Goal: Task Accomplishment & Management: Complete application form

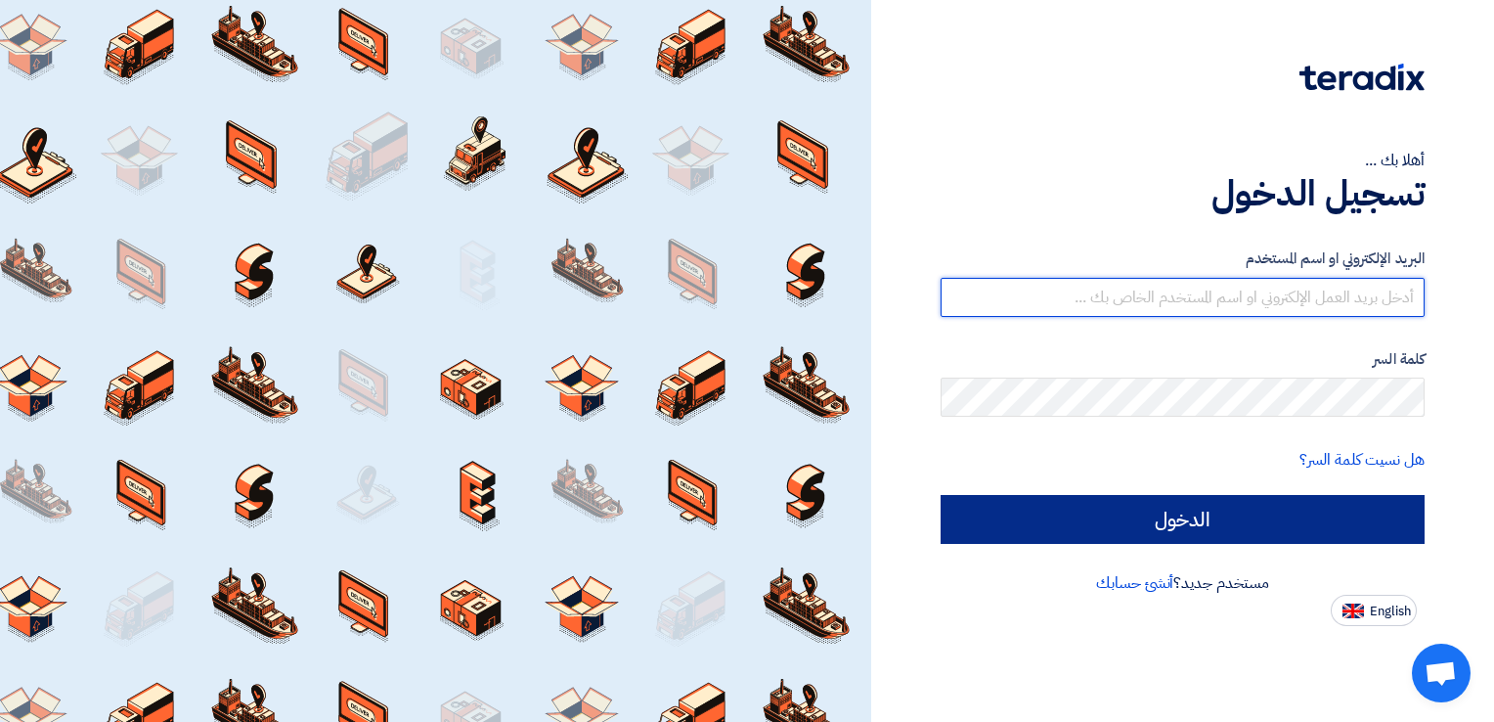
type input "[EMAIL_ADDRESS][DOMAIN_NAME]"
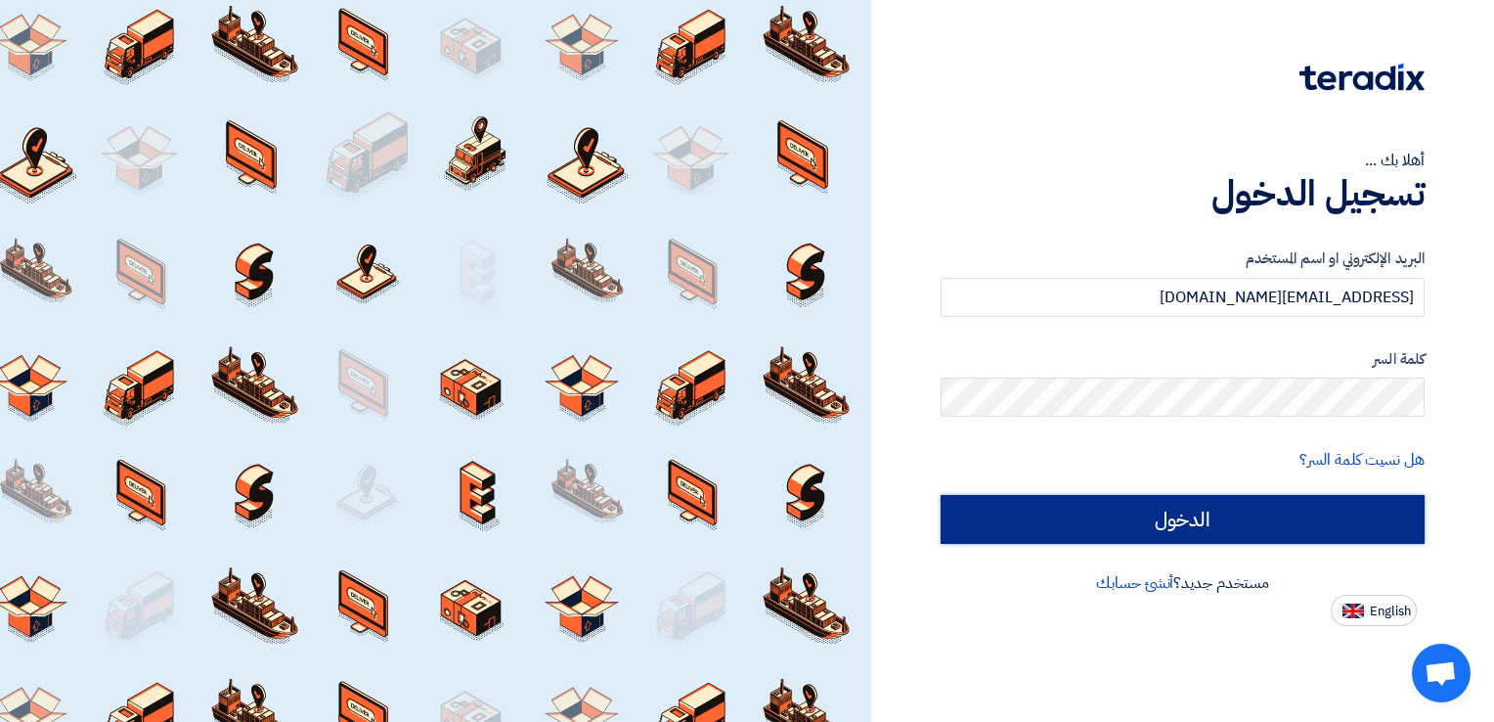
click at [1251, 516] on input "الدخول" at bounding box center [1183, 519] width 484 height 49
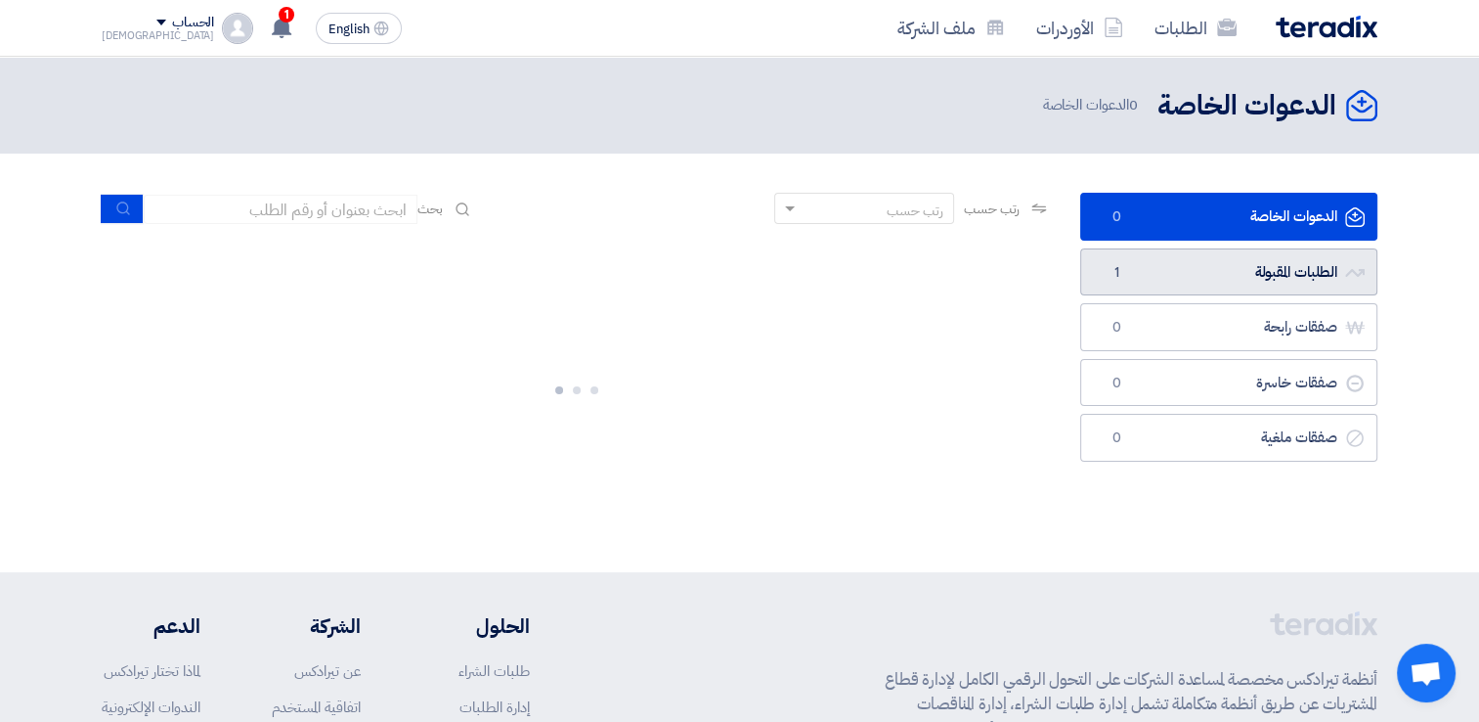
click at [1188, 277] on link "الطلبات المقبولة الطلبات المقبولة 1" at bounding box center [1228, 272] width 297 height 48
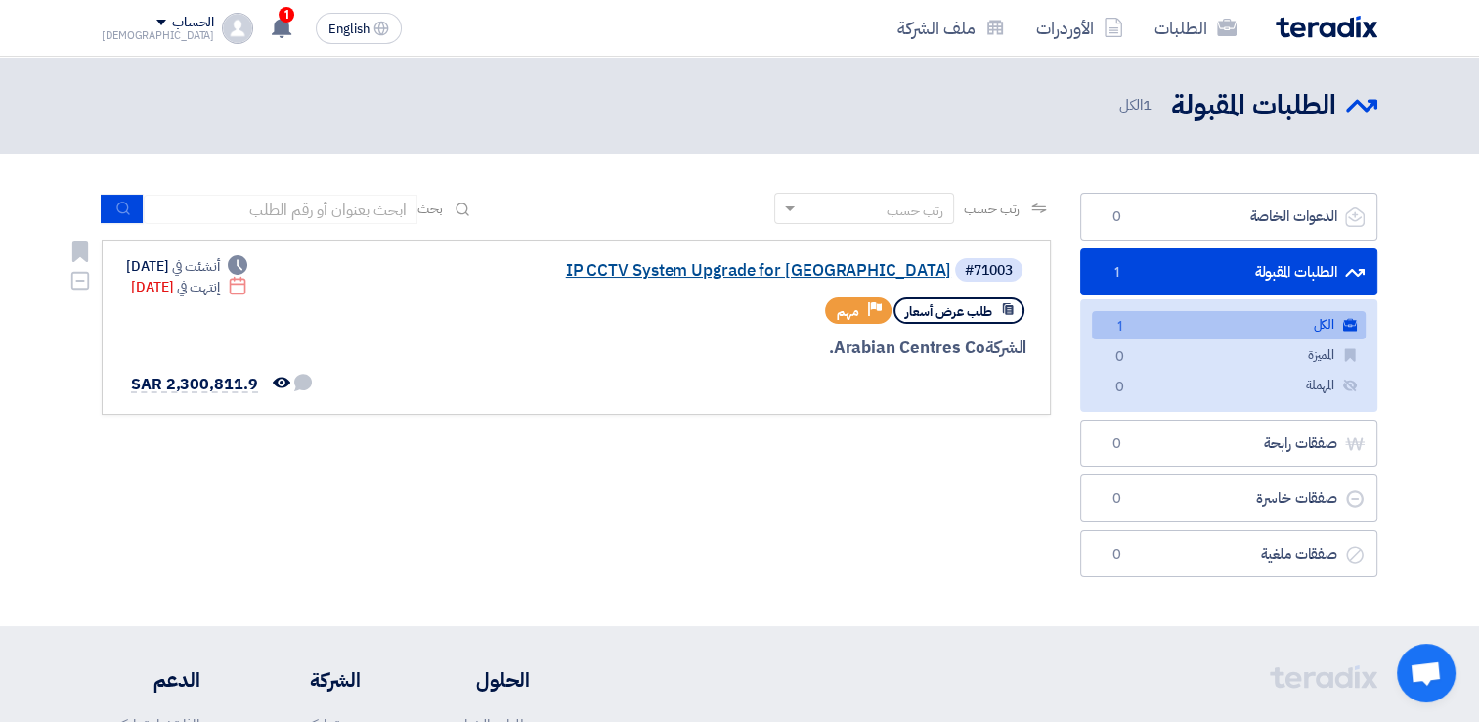
click at [700, 268] on link "IP CCTV System Upgrade for [GEOGRAPHIC_DATA]" at bounding box center [755, 271] width 391 height 18
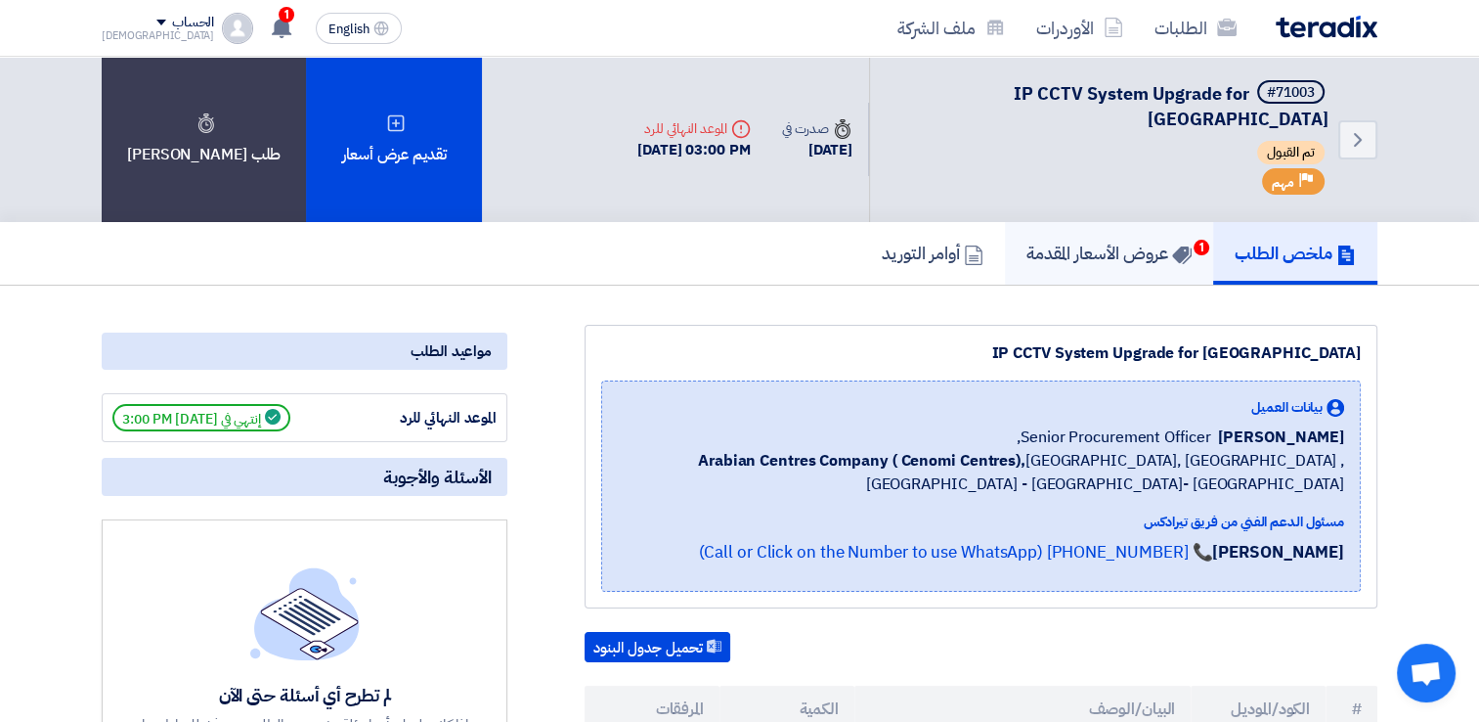
click at [1060, 241] on h5 "عروض الأسعار المقدمة 1" at bounding box center [1109, 252] width 165 height 22
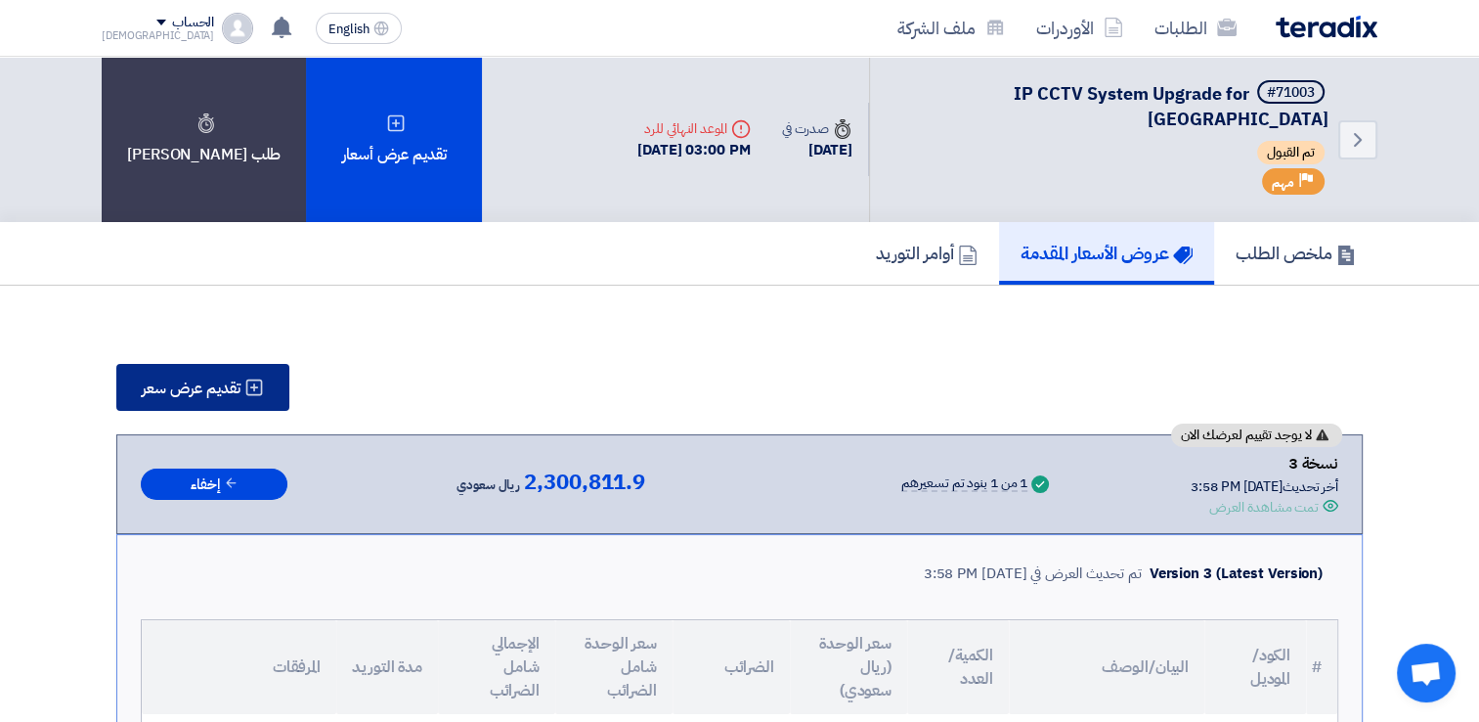
click at [258, 377] on icon at bounding box center [254, 387] width 20 height 20
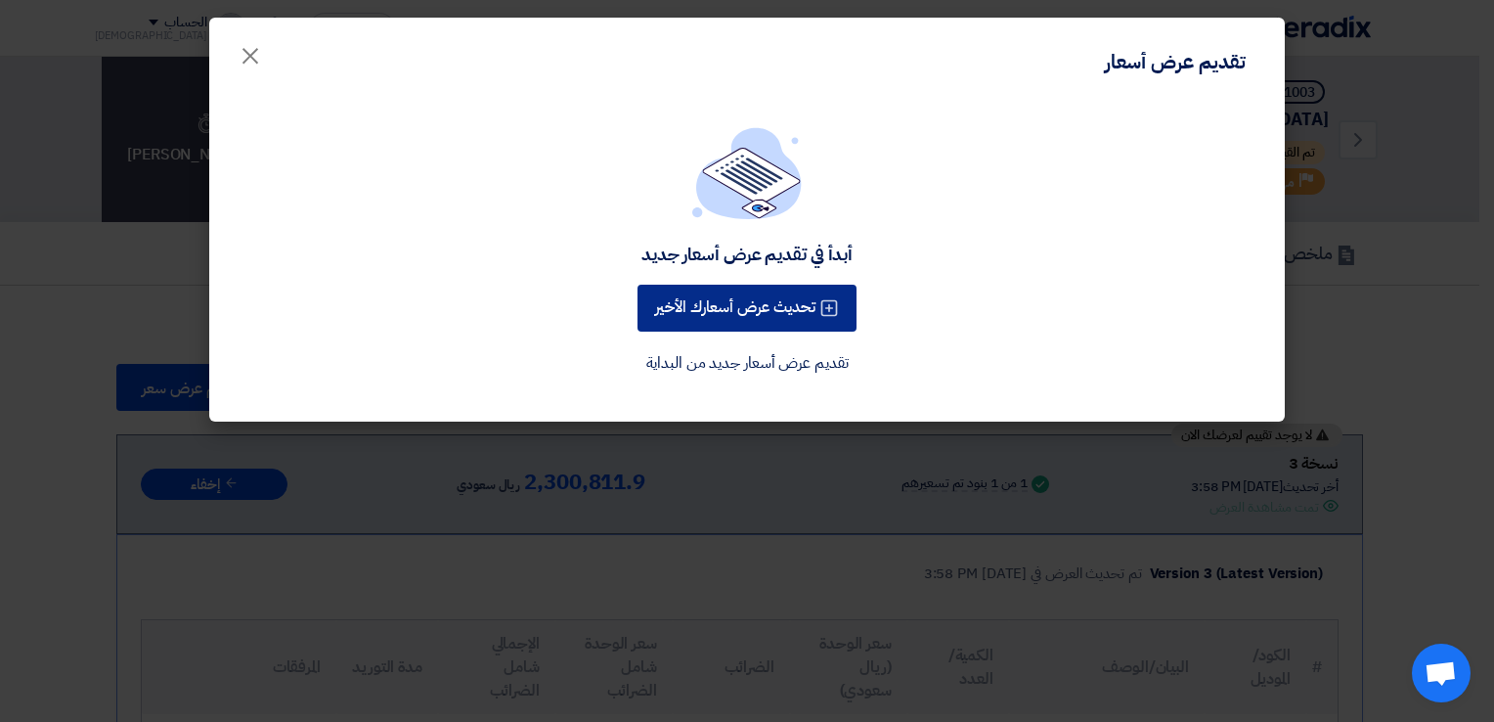
click at [774, 302] on button "تحديث عرض أسعارك الأخير" at bounding box center [746, 308] width 219 height 47
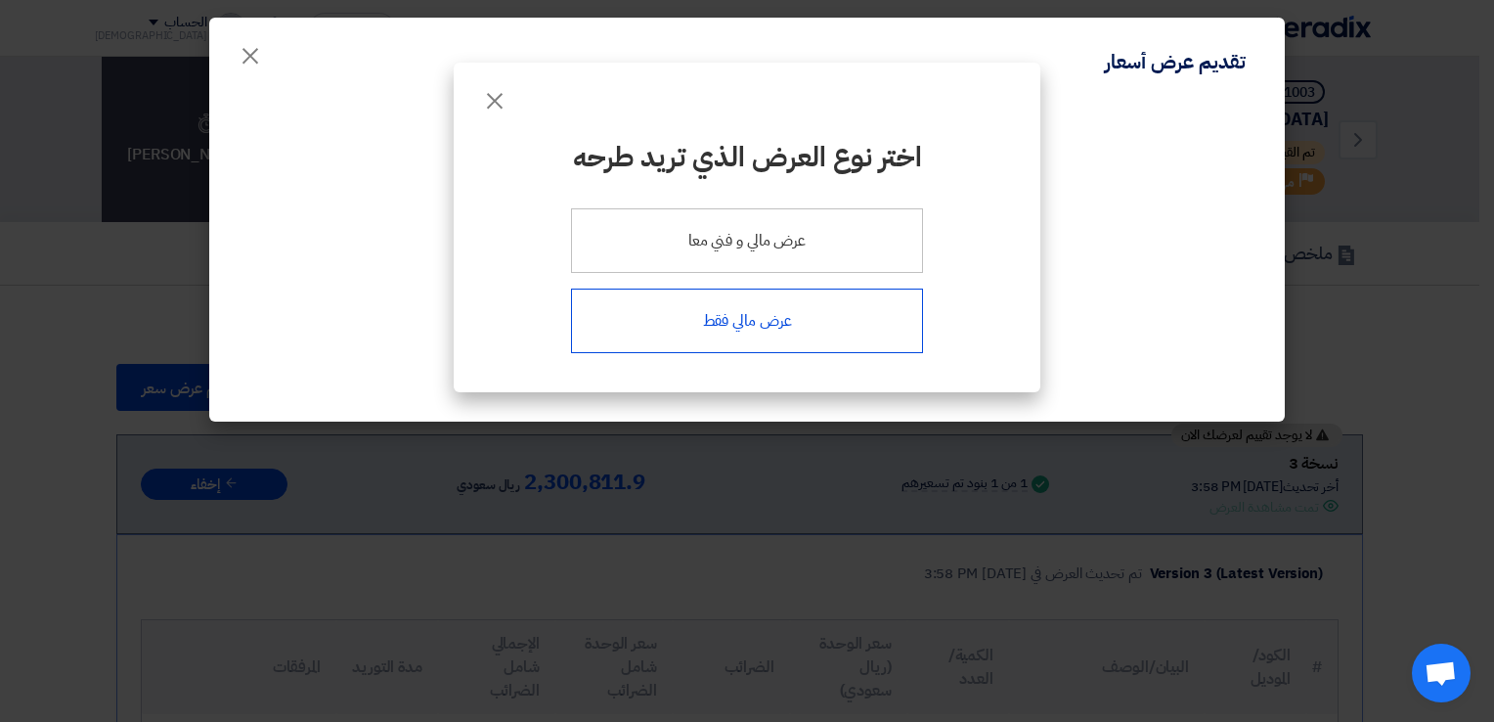
click at [806, 323] on div "عرض مالي فقط" at bounding box center [747, 320] width 352 height 65
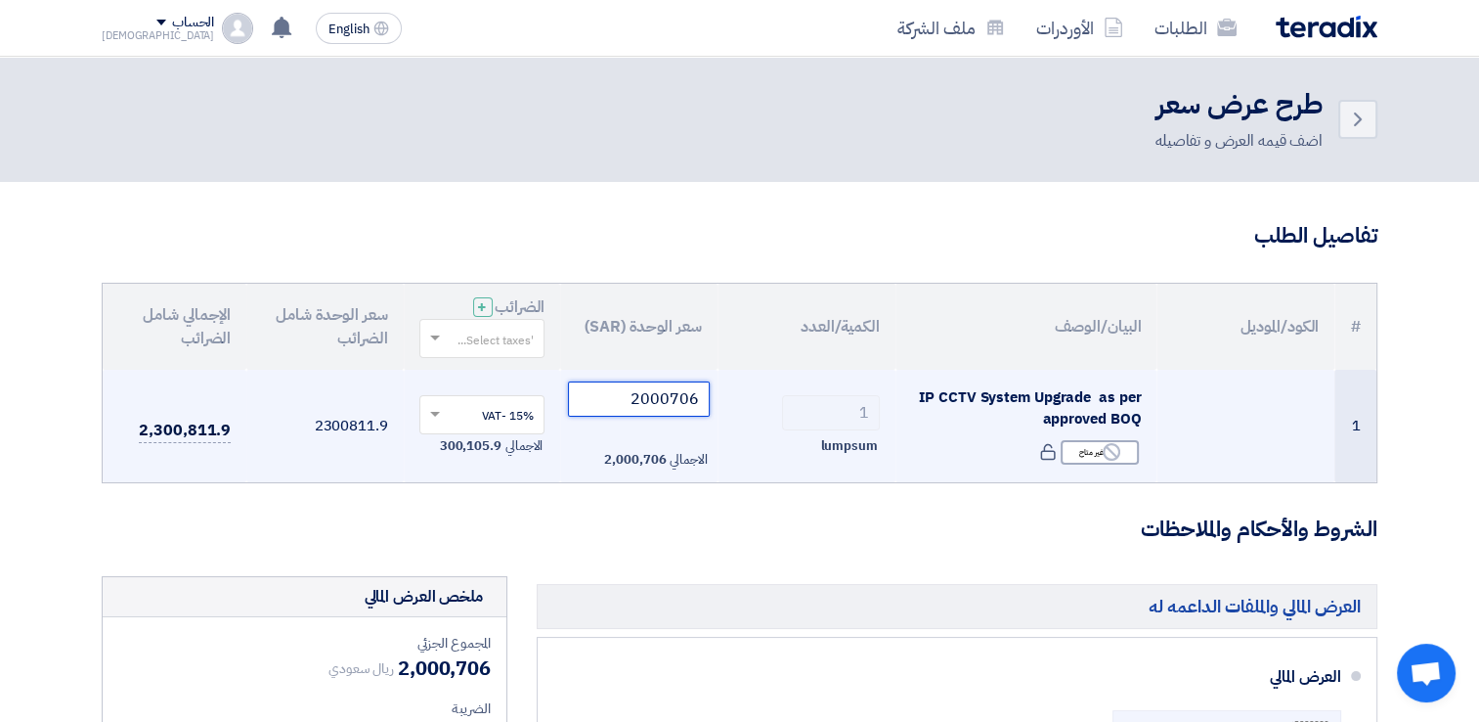
click at [657, 393] on input "2000706" at bounding box center [639, 398] width 142 height 35
paste input "1999206.00"
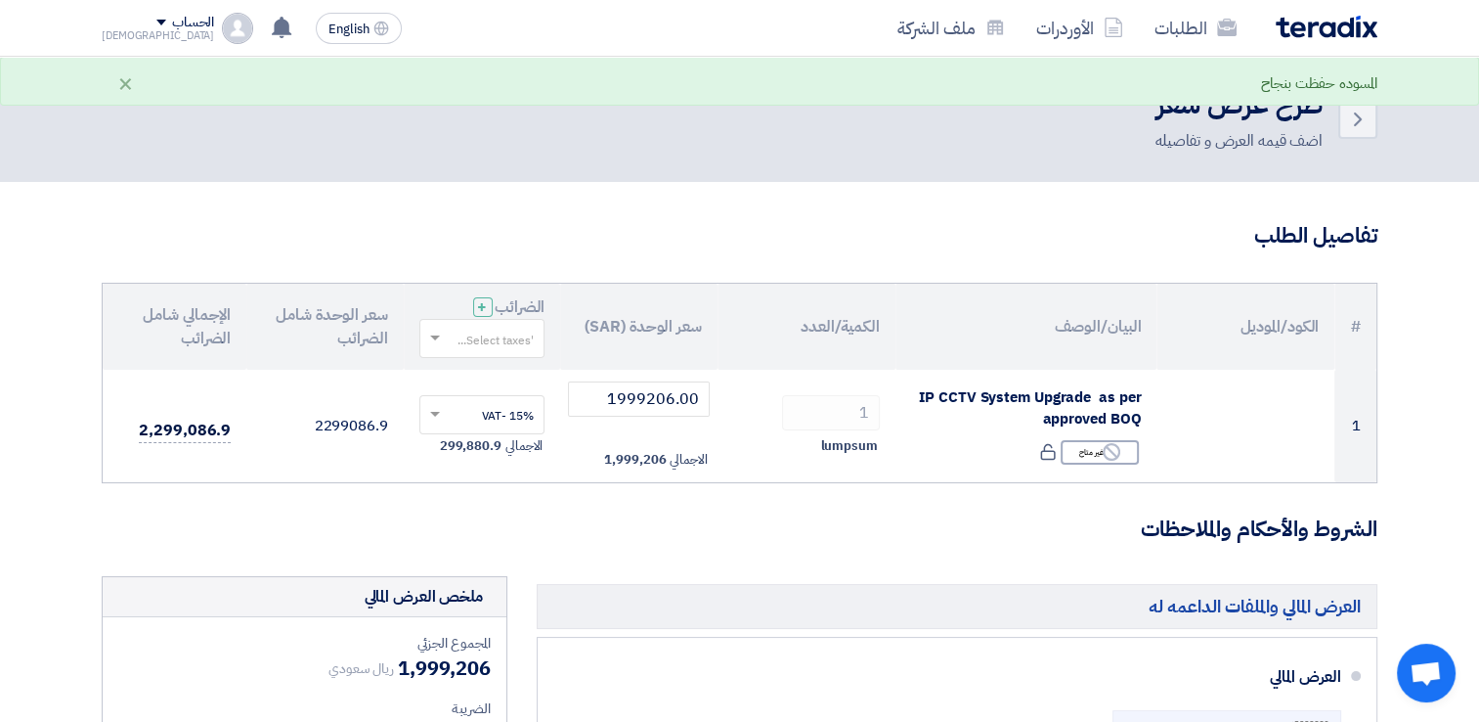
click at [382, 514] on h3 "الشروط والأحكام والملاحظات" at bounding box center [740, 529] width 1276 height 30
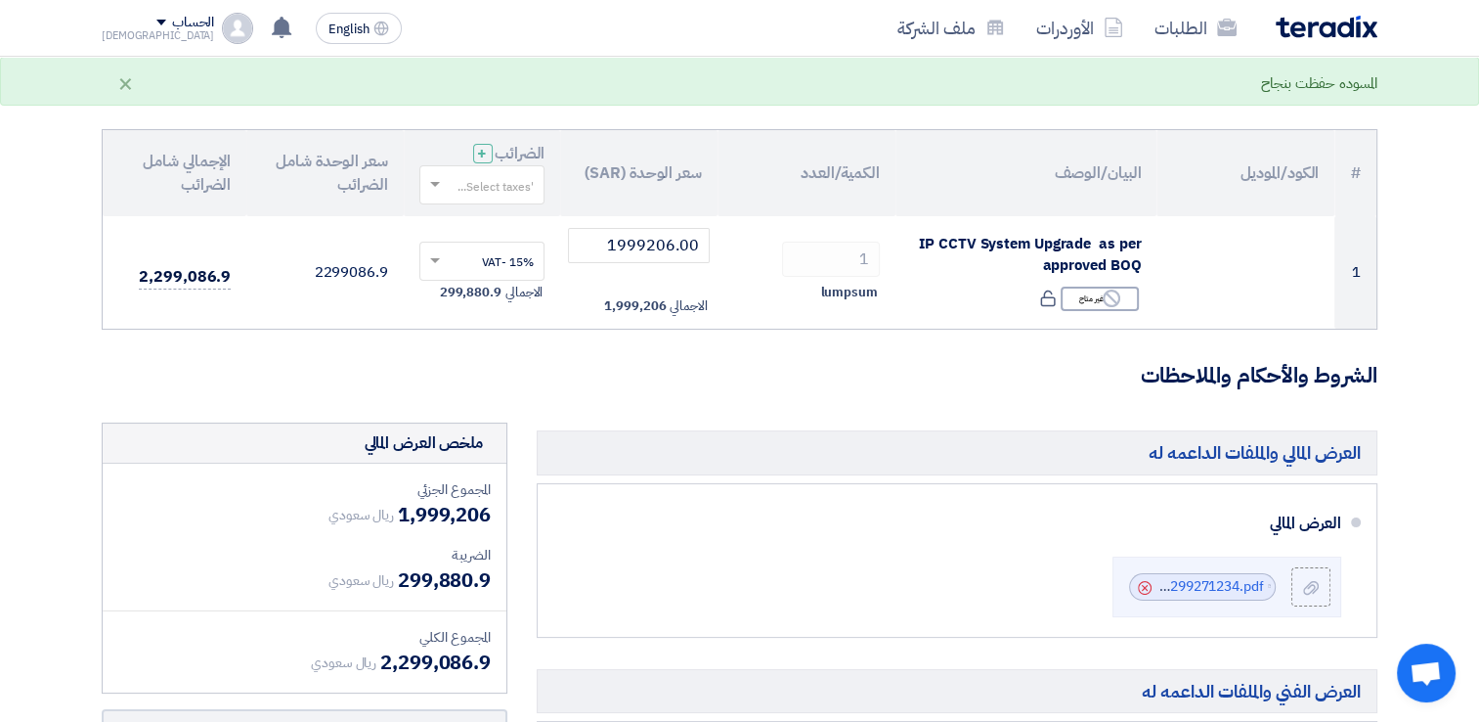
scroll to position [196, 0]
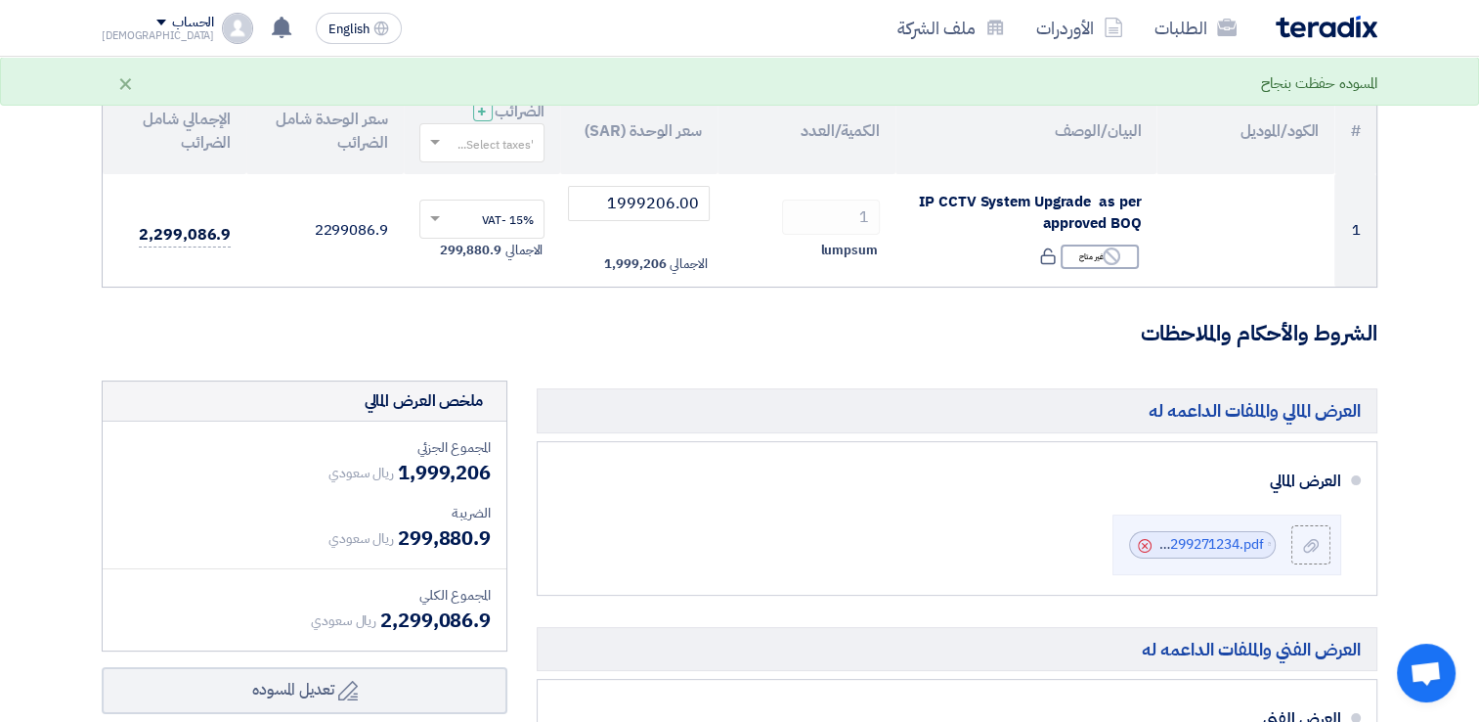
drag, startPoint x: 393, startPoint y: 536, endPoint x: 432, endPoint y: 530, distance: 39.5
click at [432, 530] on div "ريال سعودي 299,880.9" at bounding box center [410, 537] width 162 height 29
drag, startPoint x: 432, startPoint y: 530, endPoint x: 459, endPoint y: 534, distance: 26.7
click at [441, 532] on span "299,880.9" at bounding box center [444, 537] width 93 height 29
drag, startPoint x: 489, startPoint y: 535, endPoint x: 401, endPoint y: 522, distance: 88.9
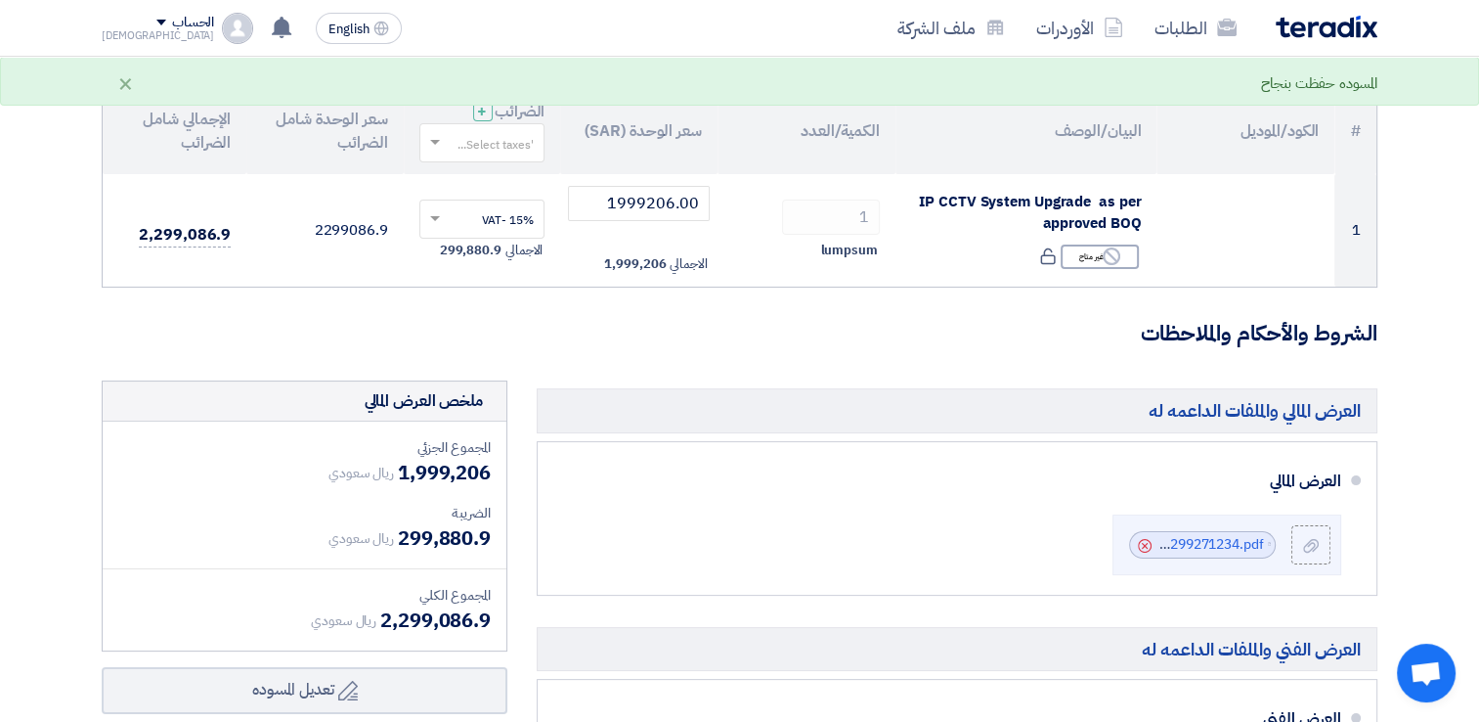
click at [401, 523] on span "299,880.9" at bounding box center [444, 537] width 93 height 29
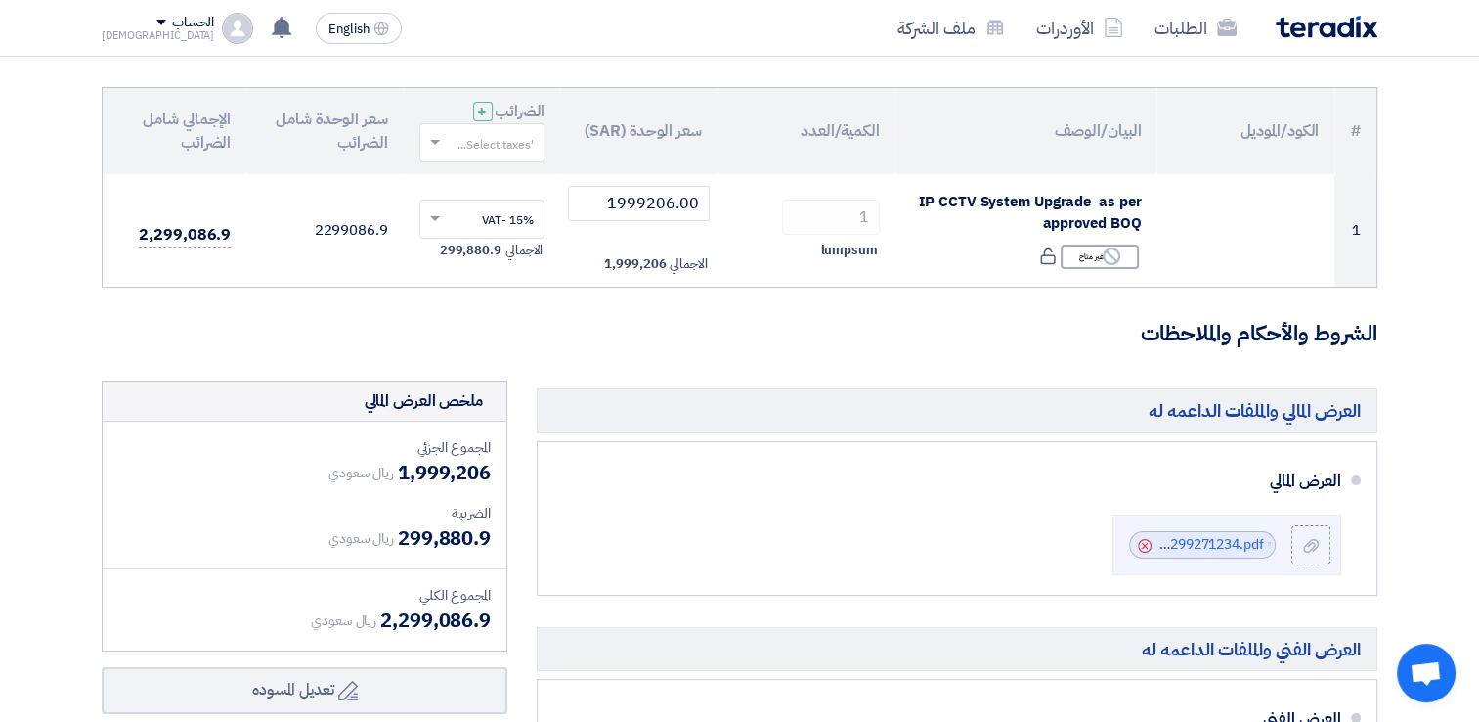
drag, startPoint x: 401, startPoint y: 522, endPoint x: 426, endPoint y: 524, distance: 25.5
copy span "299,880.9"
drag, startPoint x: 379, startPoint y: 618, endPoint x: 491, endPoint y: 636, distance: 113.0
click at [491, 636] on div "المجموع الجزئي ريال سعودي 1,999,206 الضريبة ريال سعودي 299,880.9 المجموع الكلي" at bounding box center [305, 535] width 404 height 229
drag, startPoint x: 491, startPoint y: 636, endPoint x: 469, endPoint y: 620, distance: 27.2
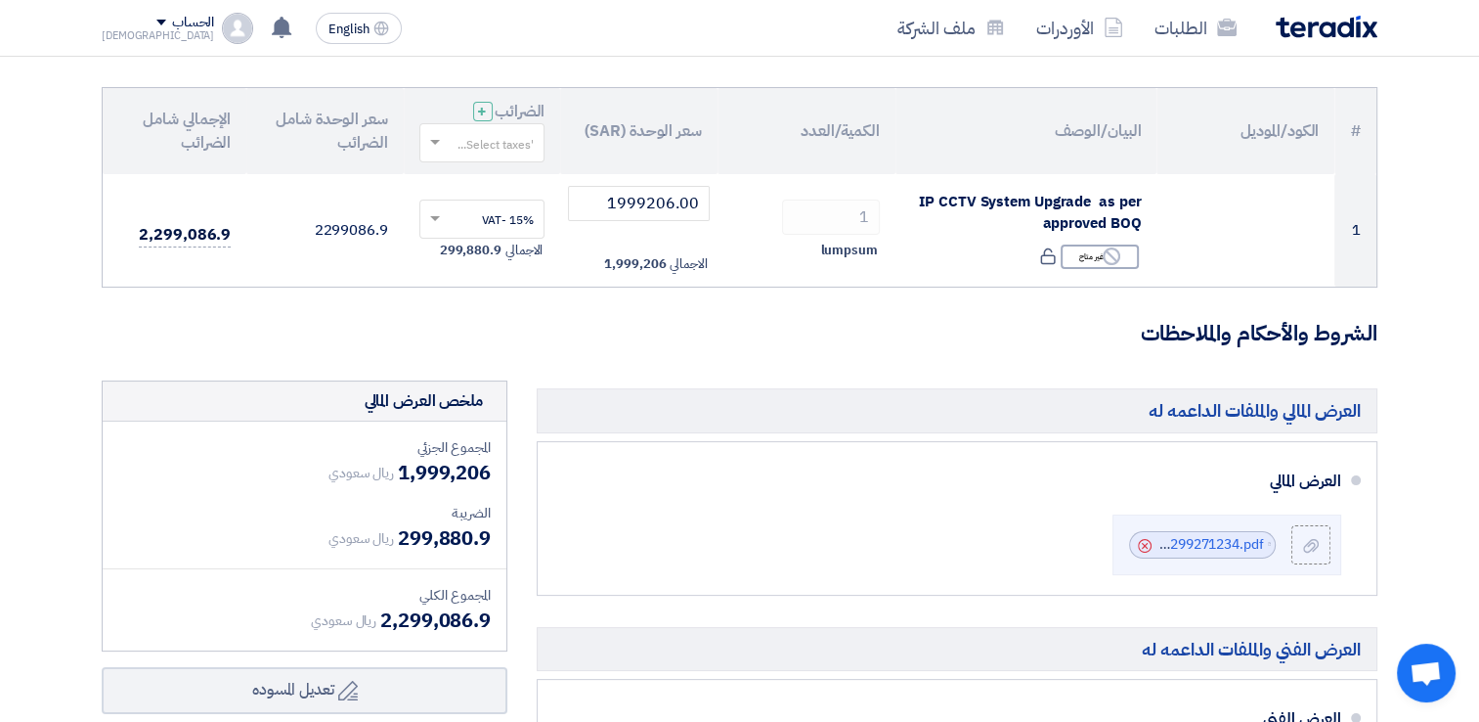
copy span "2,299,086.9"
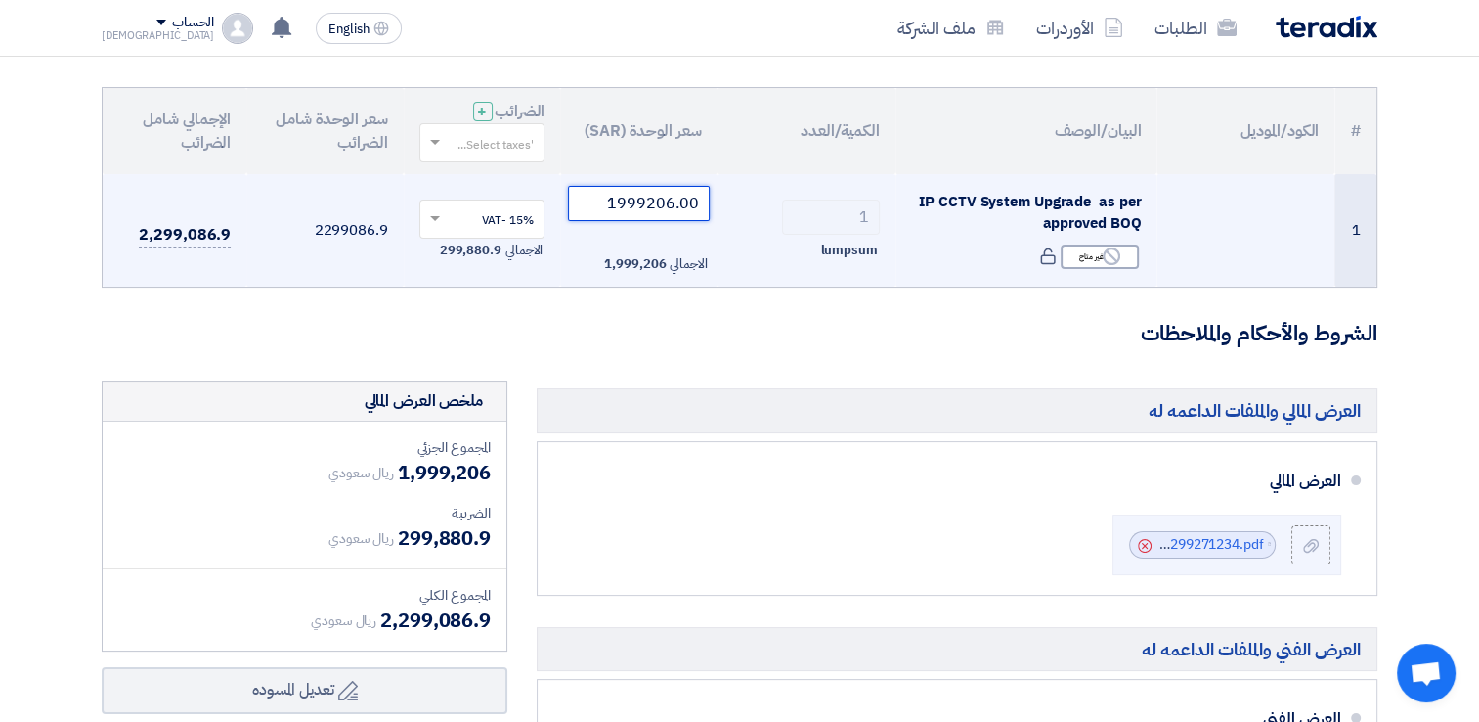
drag, startPoint x: 626, startPoint y: 198, endPoint x: 711, endPoint y: 203, distance: 85.2
click at [711, 203] on td "1999206.00 الاجمالي 1,999,206" at bounding box center [638, 230] width 157 height 113
paste input "457000"
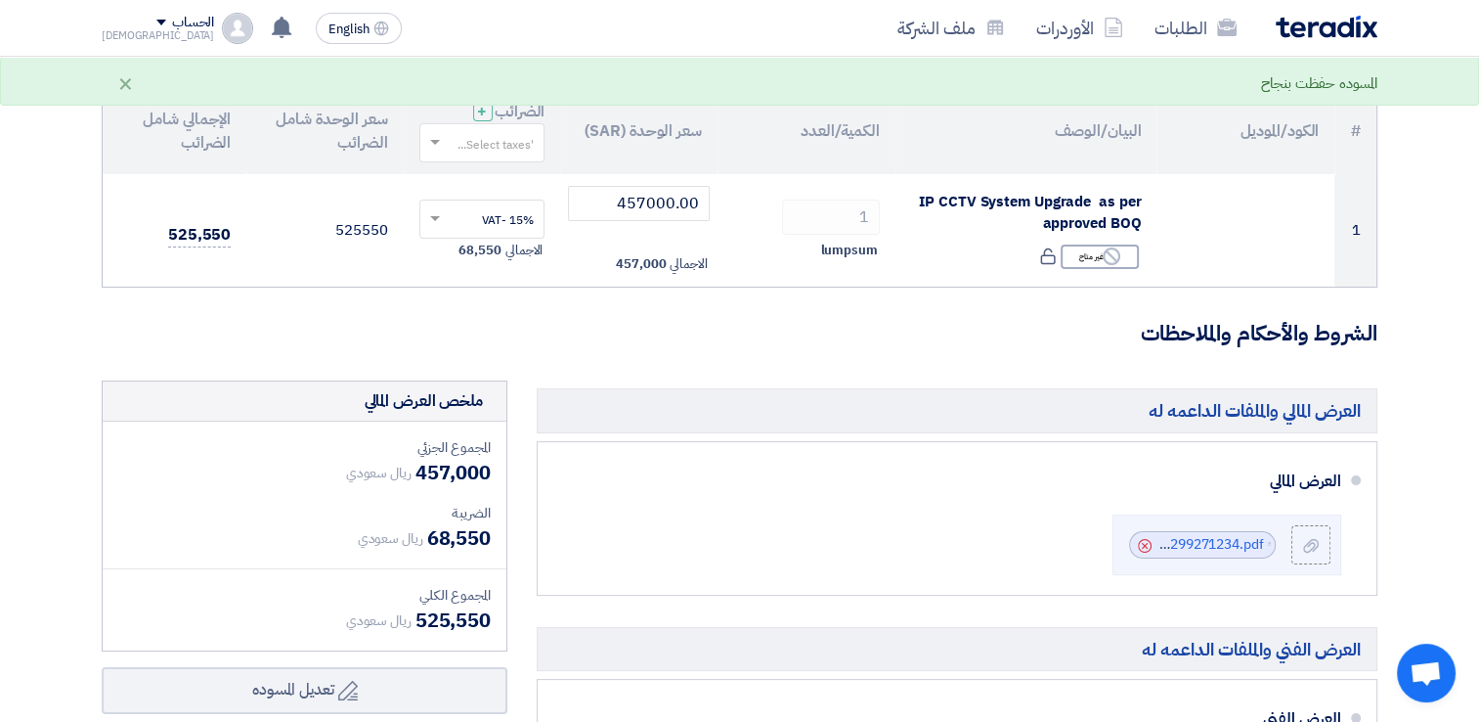
drag, startPoint x: 424, startPoint y: 537, endPoint x: 497, endPoint y: 540, distance: 72.4
click at [497, 540] on div "المجموع الجزئي ريال سعودي 457,000 الضريبة ريال سعودي 68,550 المجموع الكلي" at bounding box center [305, 535] width 404 height 229
copy span "68,550"
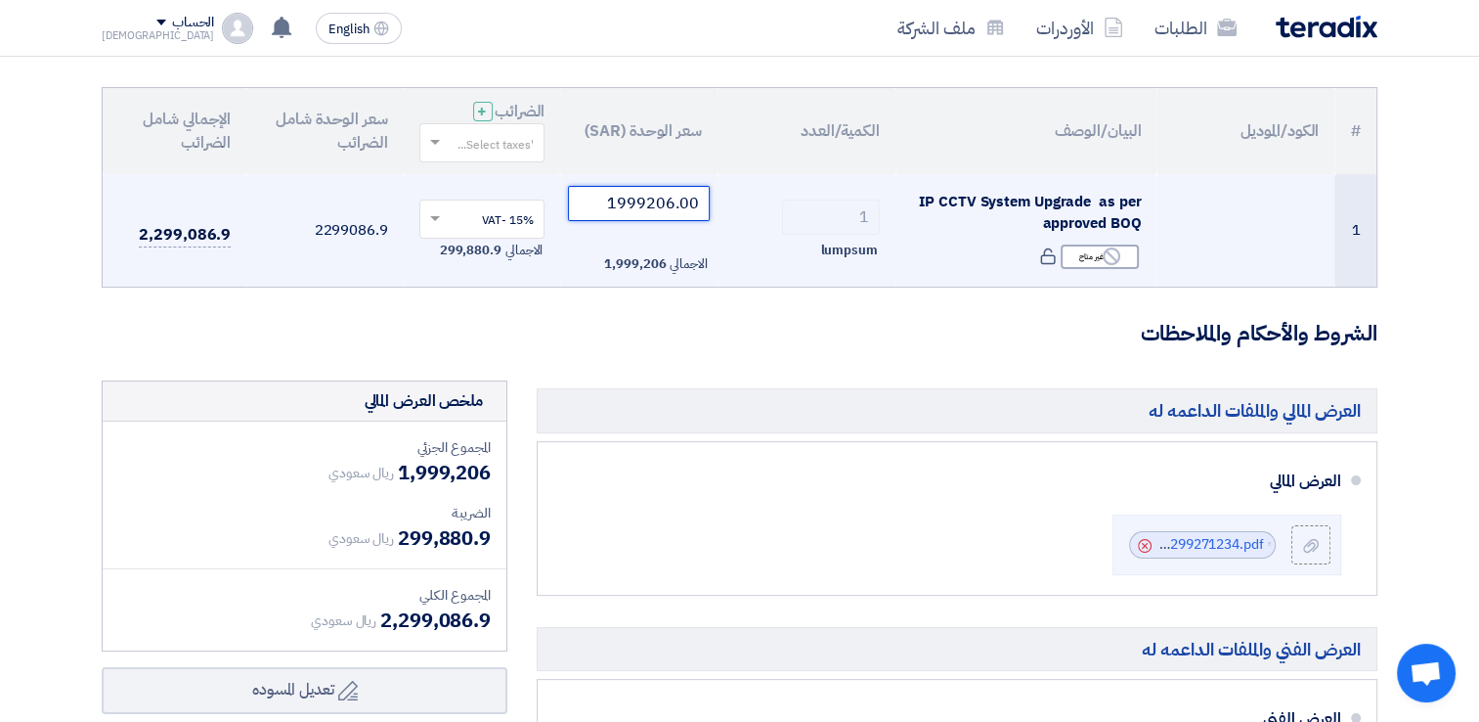
paste input "457000"
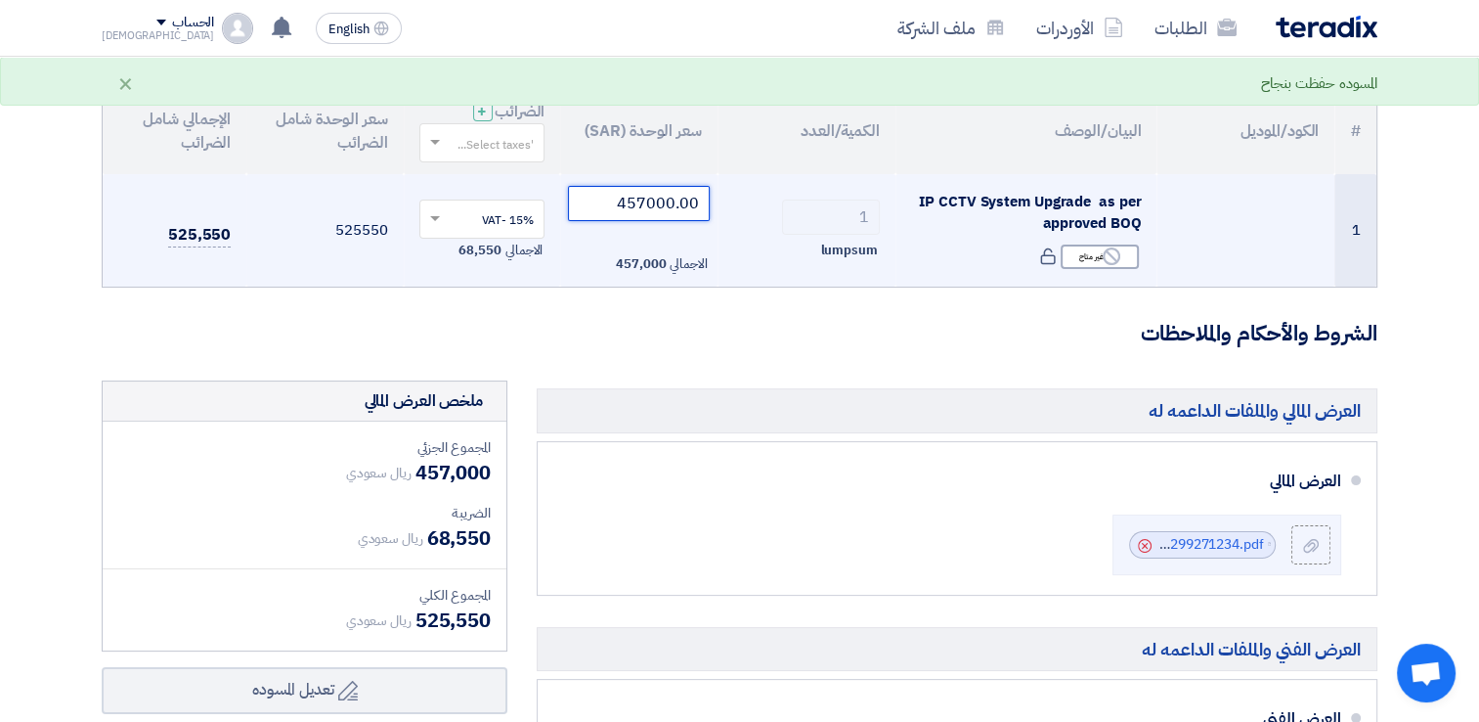
click at [662, 207] on input "457000.00" at bounding box center [639, 203] width 142 height 35
type input "1999206.00"
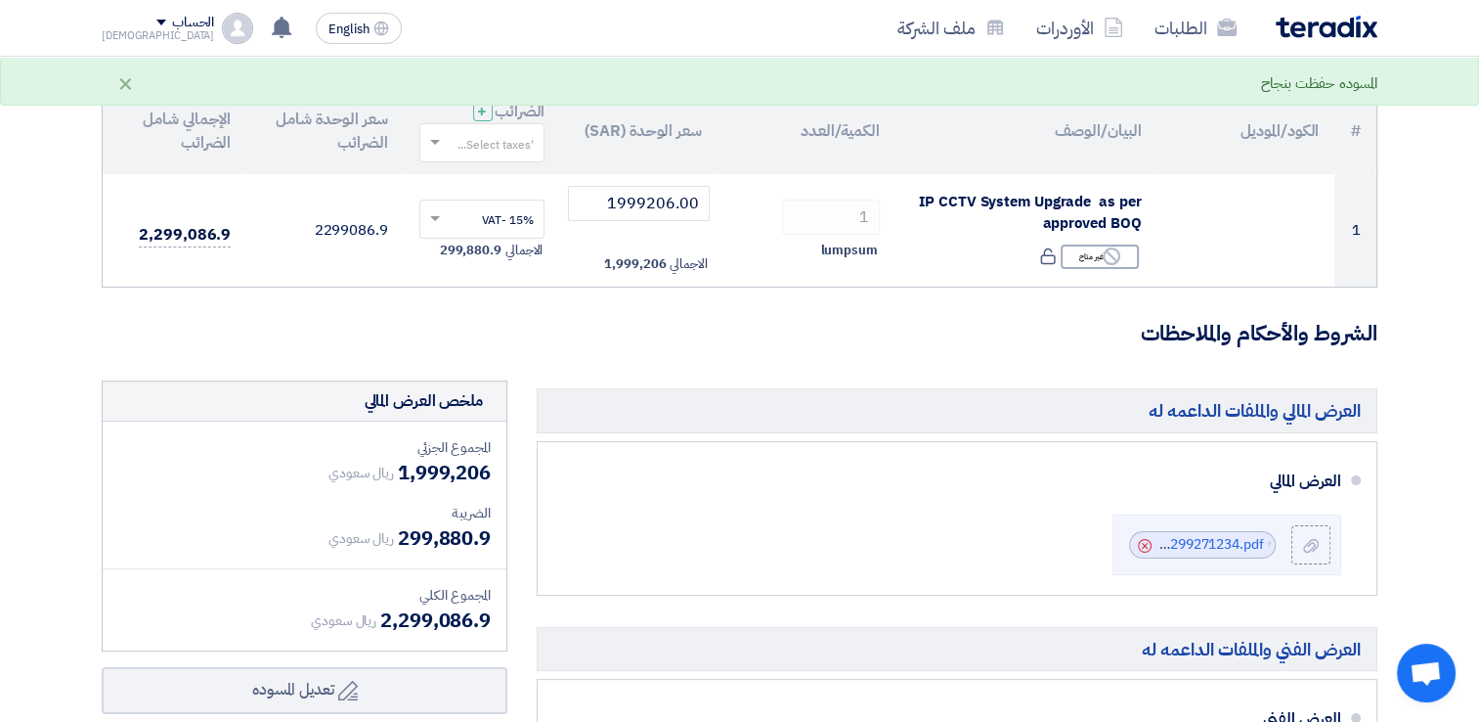
click at [719, 311] on form "تفاصيل الطلب # الكود/الموديل البيان/الوصف الكمية/العدد سعر الوحدة (SAR) الضرائب…" at bounding box center [740, 701] width 1276 height 1352
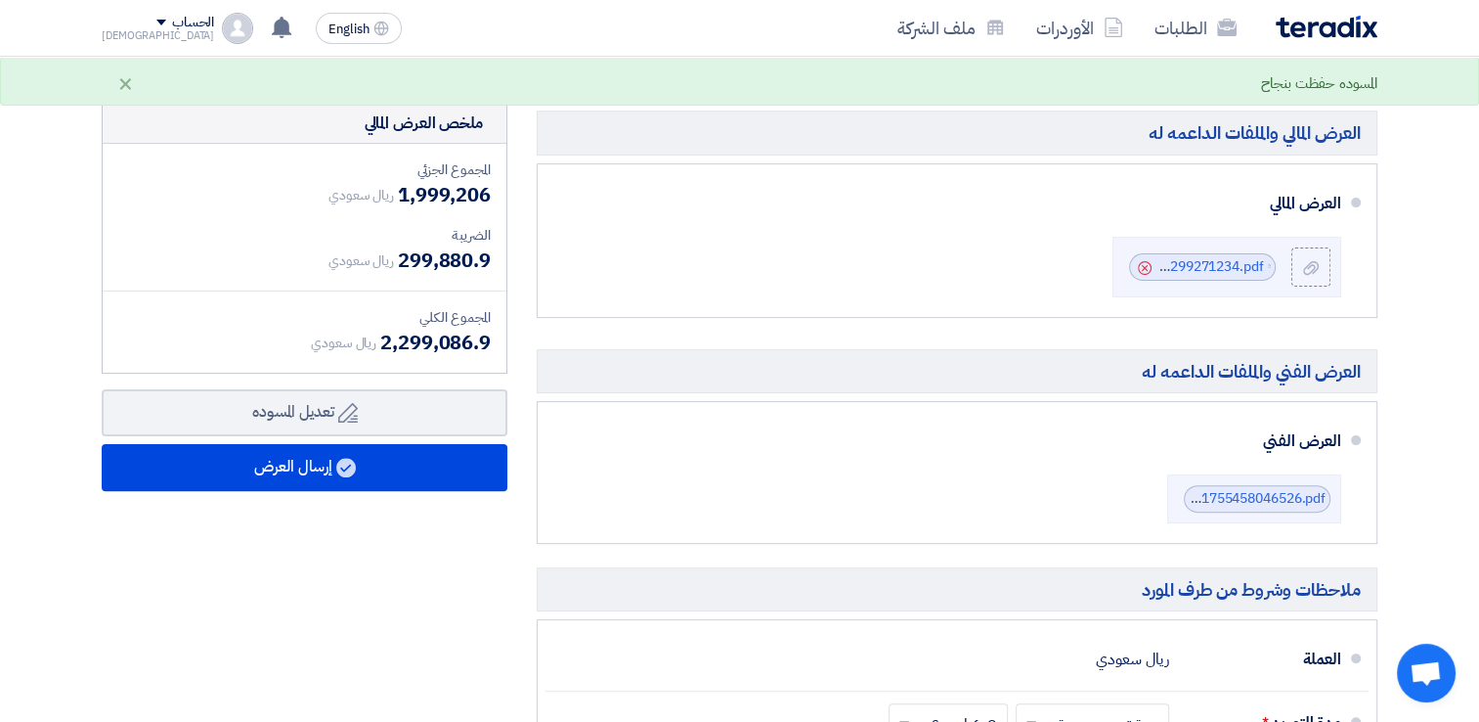
scroll to position [489, 0]
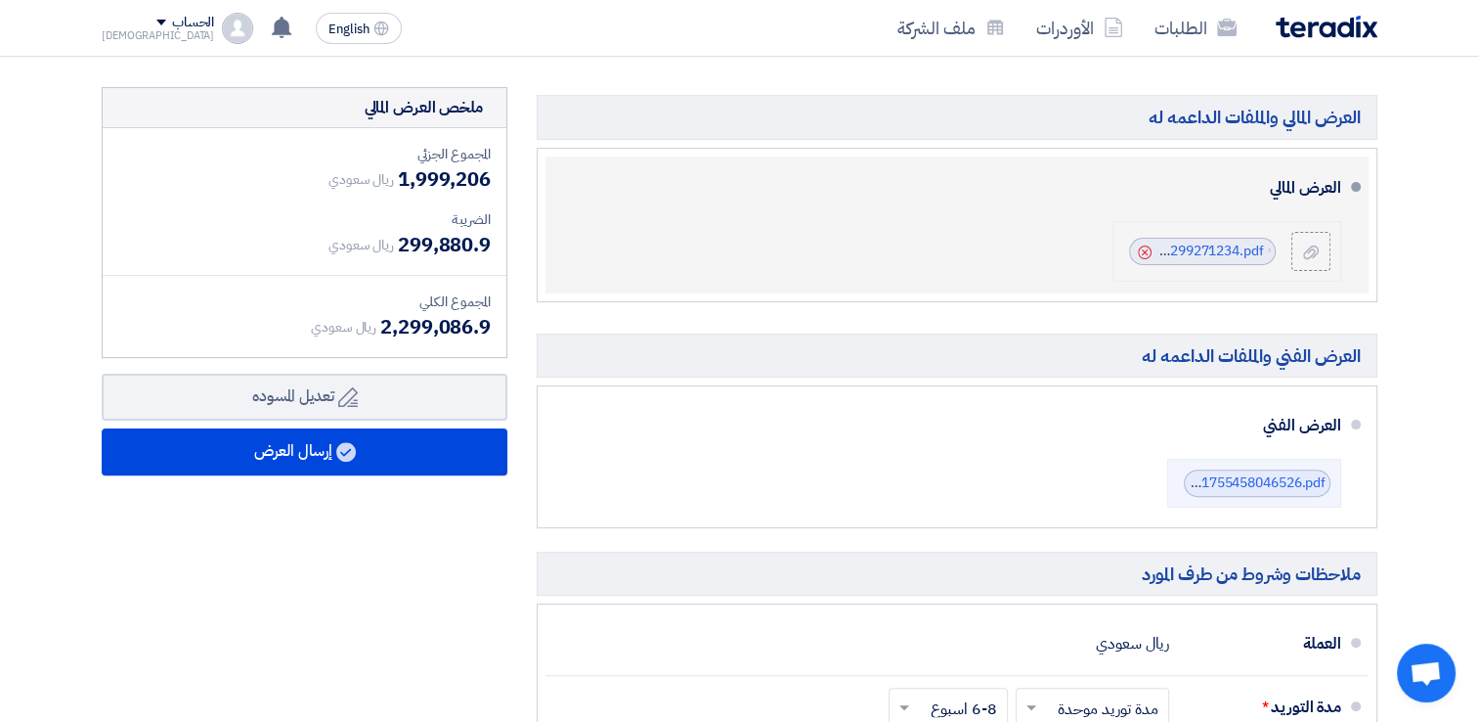
click at [1142, 247] on icon "Cancel" at bounding box center [1145, 252] width 14 height 14
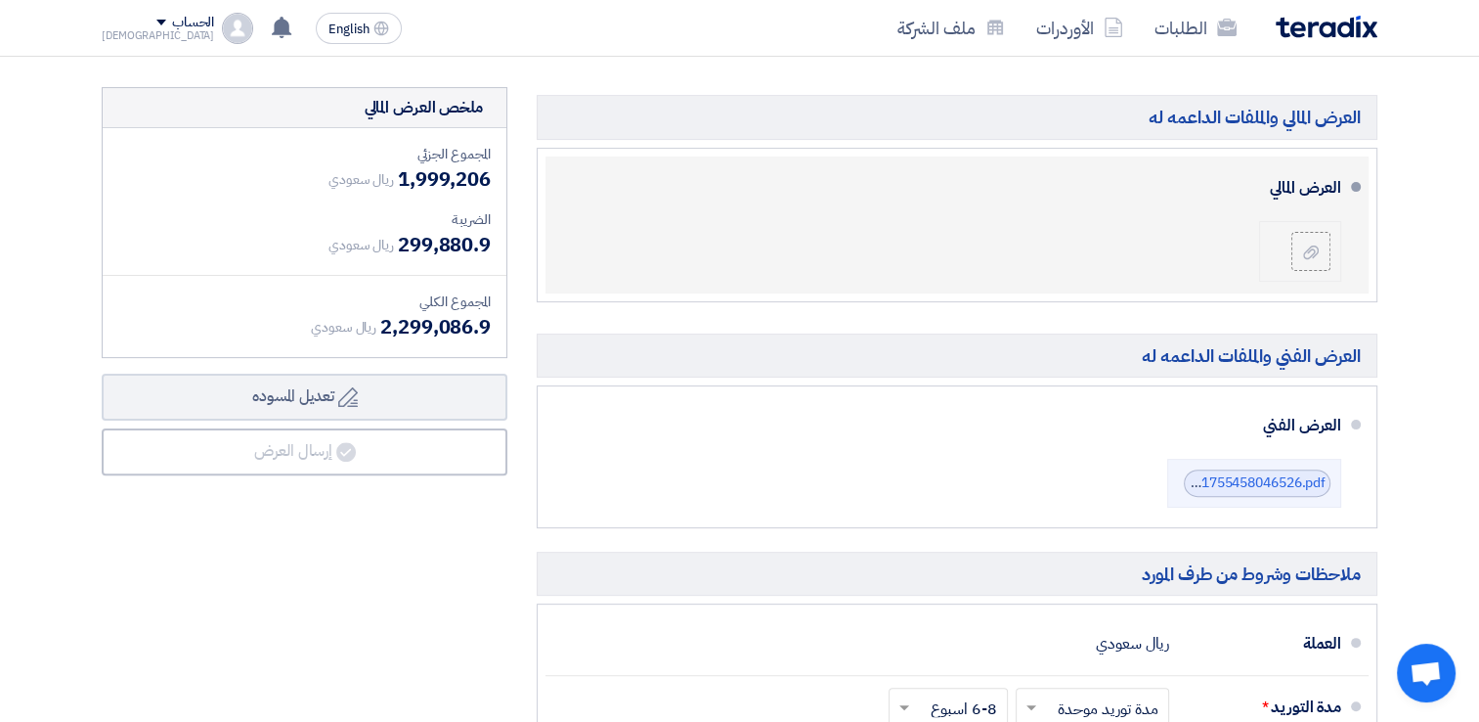
click at [1332, 251] on li at bounding box center [1300, 251] width 82 height 61
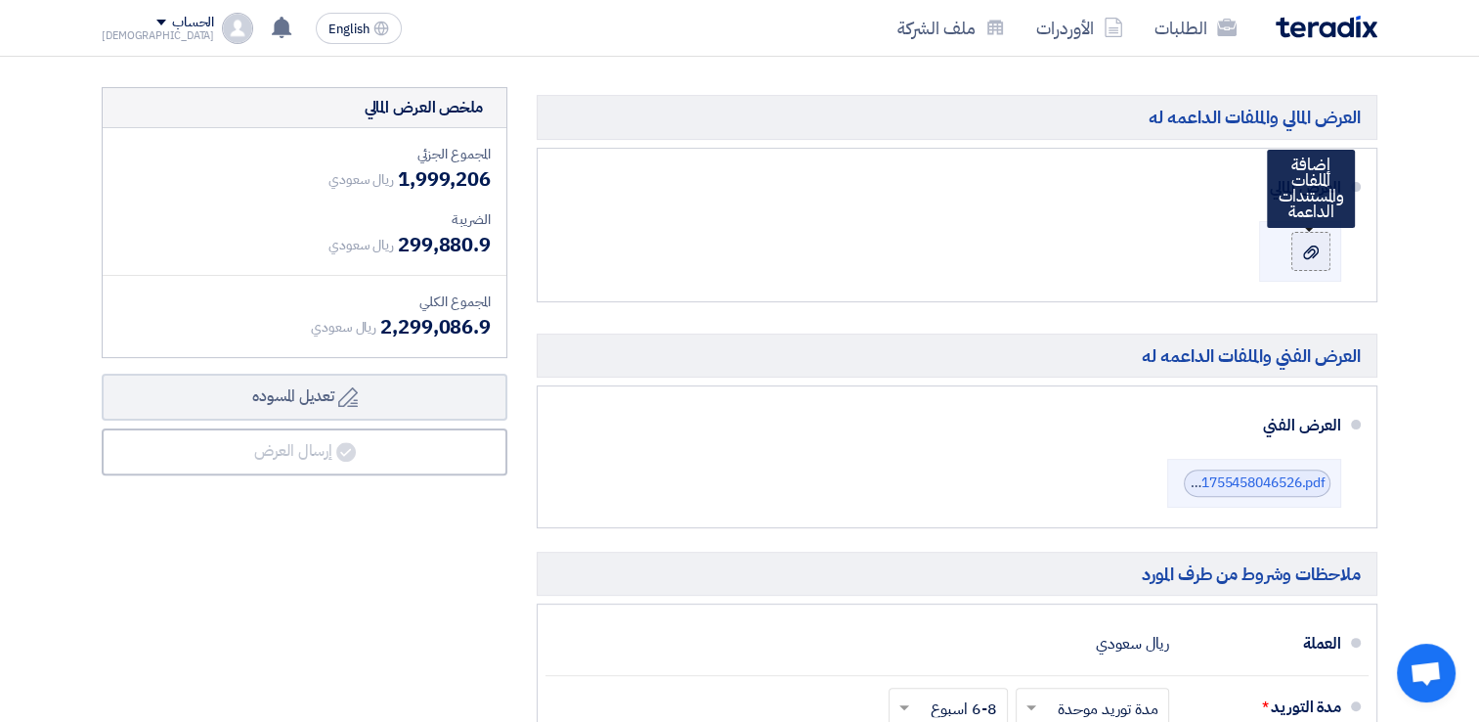
click at [1311, 255] on use at bounding box center [1311, 251] width 16 height 14
click at [0, 0] on input "file" at bounding box center [0, 0] width 0 height 0
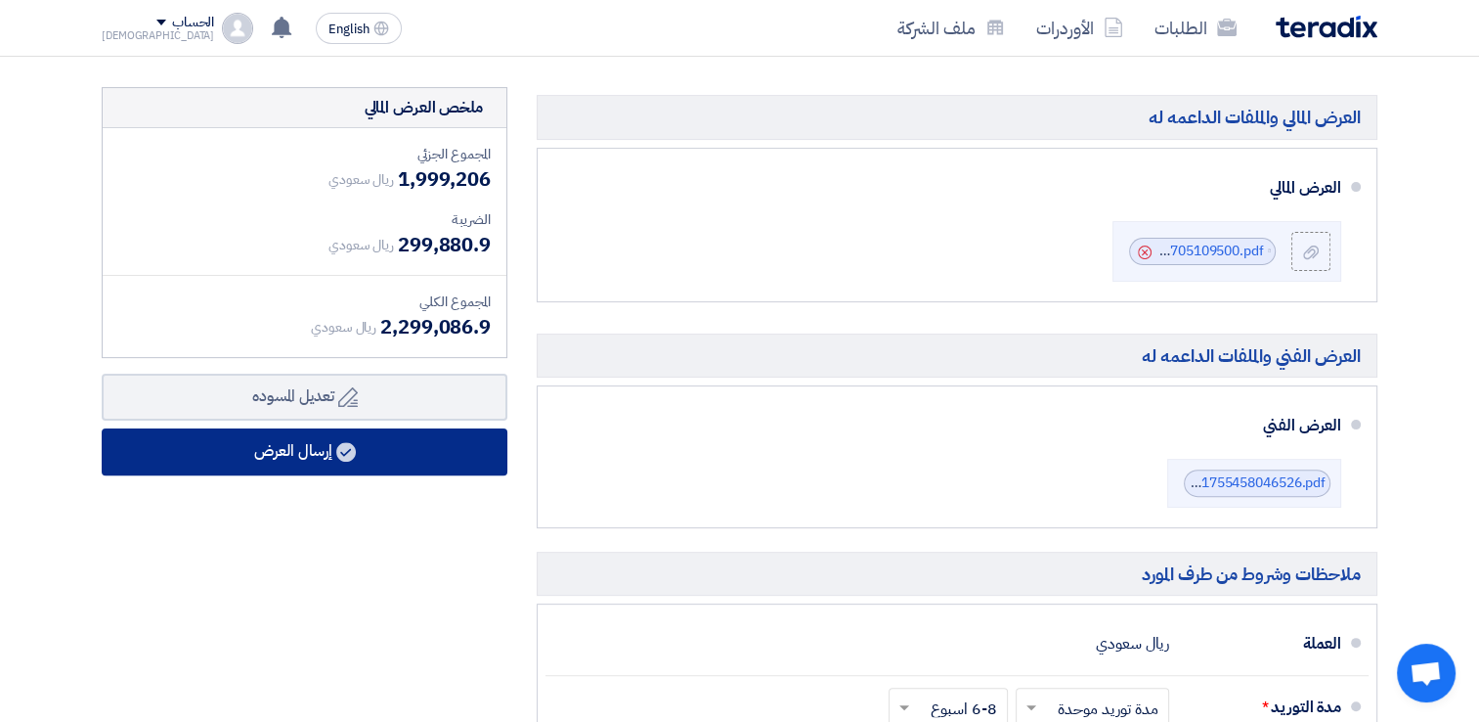
click at [356, 460] on button "إرسال العرض" at bounding box center [305, 451] width 406 height 47
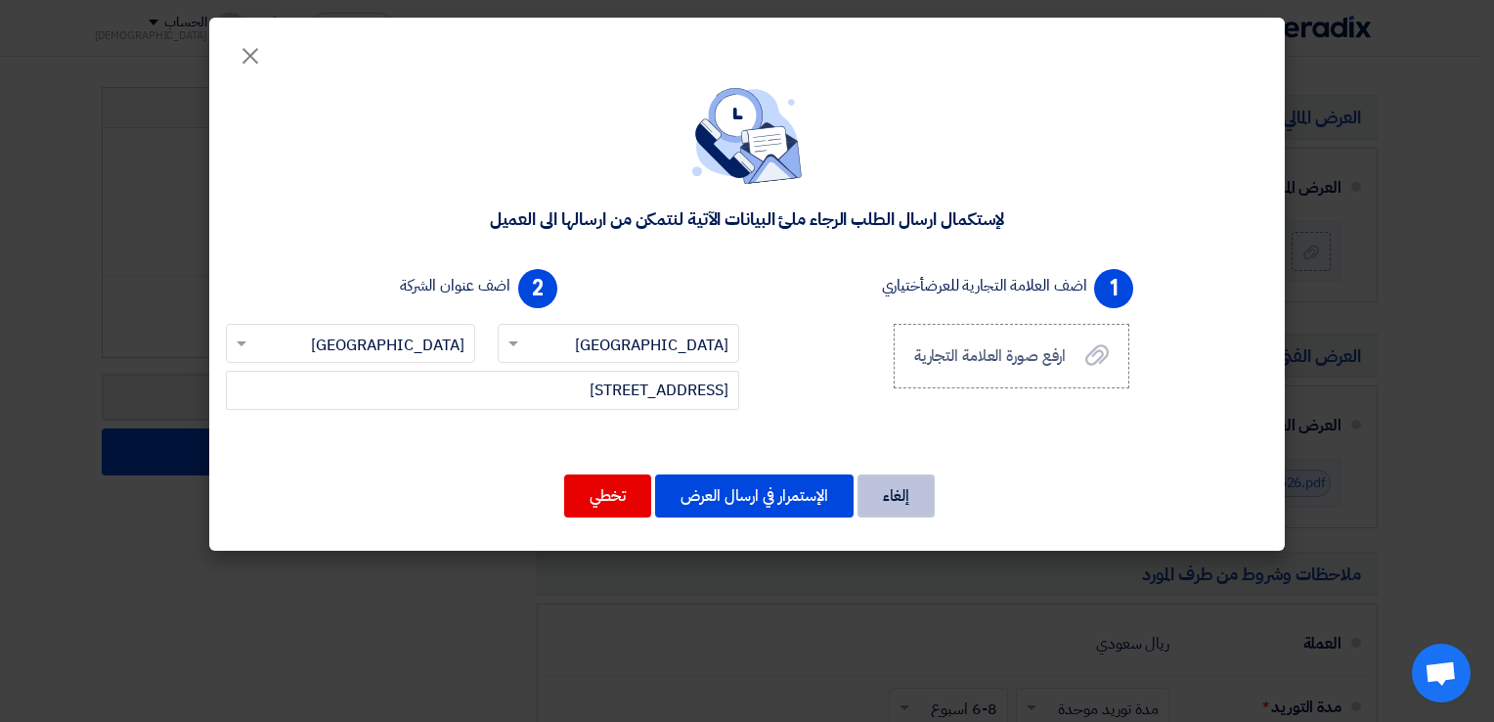
click at [914, 502] on button "إلغاء" at bounding box center [895, 495] width 77 height 43
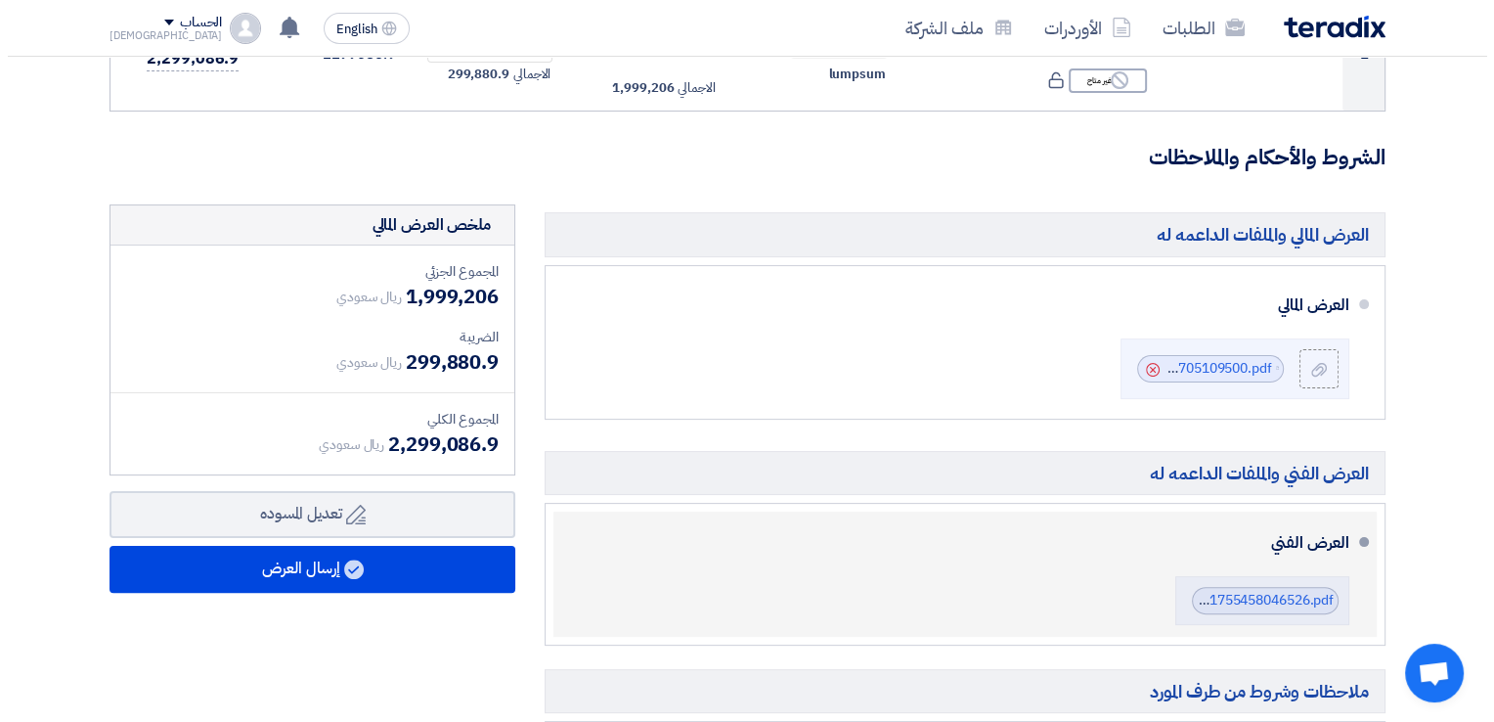
scroll to position [391, 0]
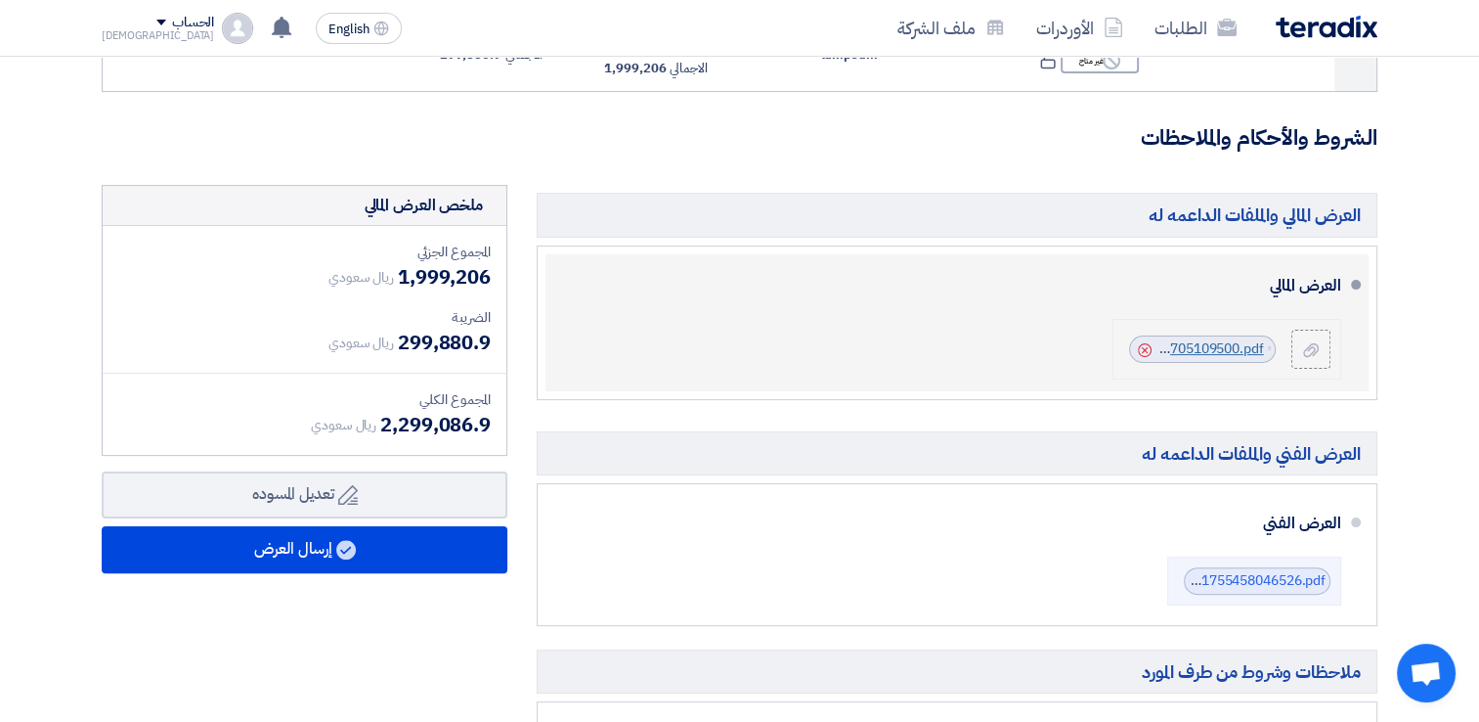
click at [1227, 350] on link "accessed_IP_CCTV_System_UpgradeMakkah_Mall_V_1756705109500.pdf" at bounding box center [1035, 348] width 459 height 21
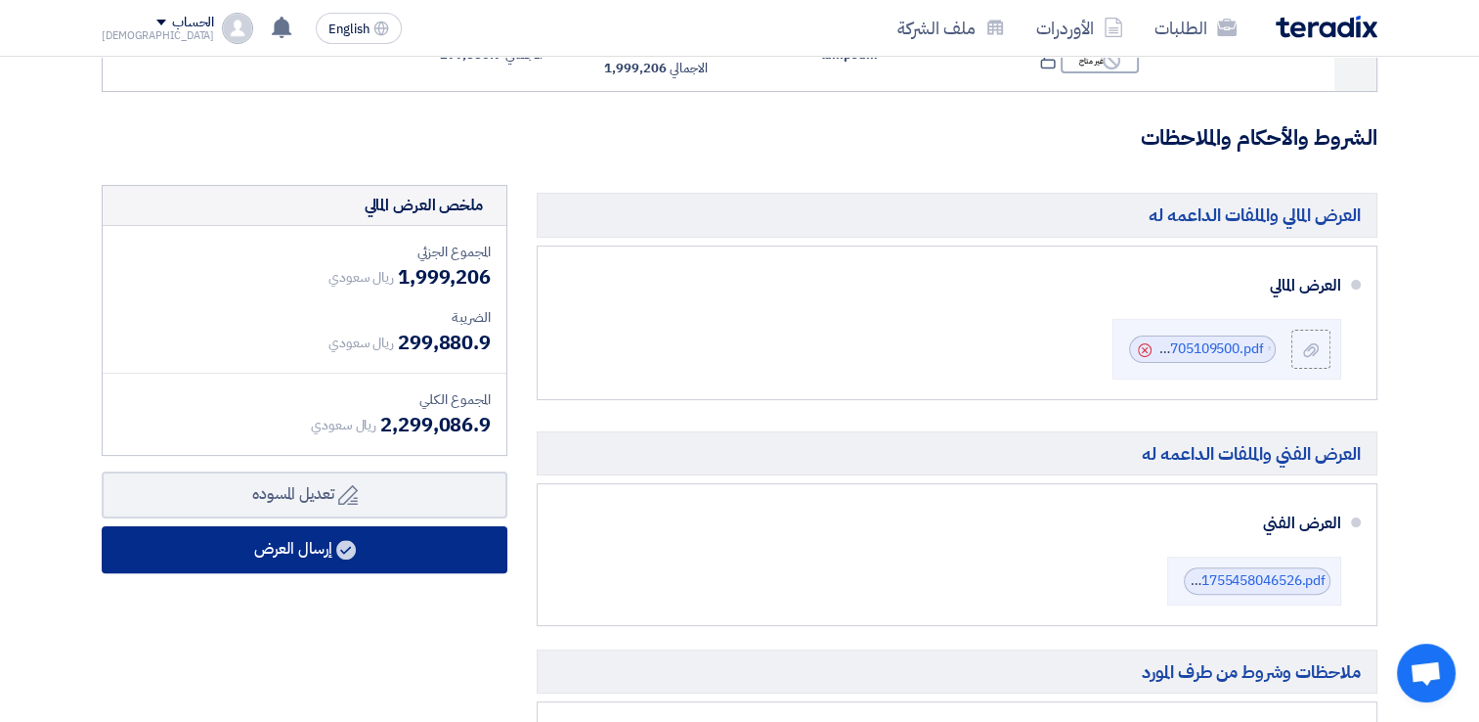
click at [320, 550] on button "إرسال العرض" at bounding box center [305, 549] width 406 height 47
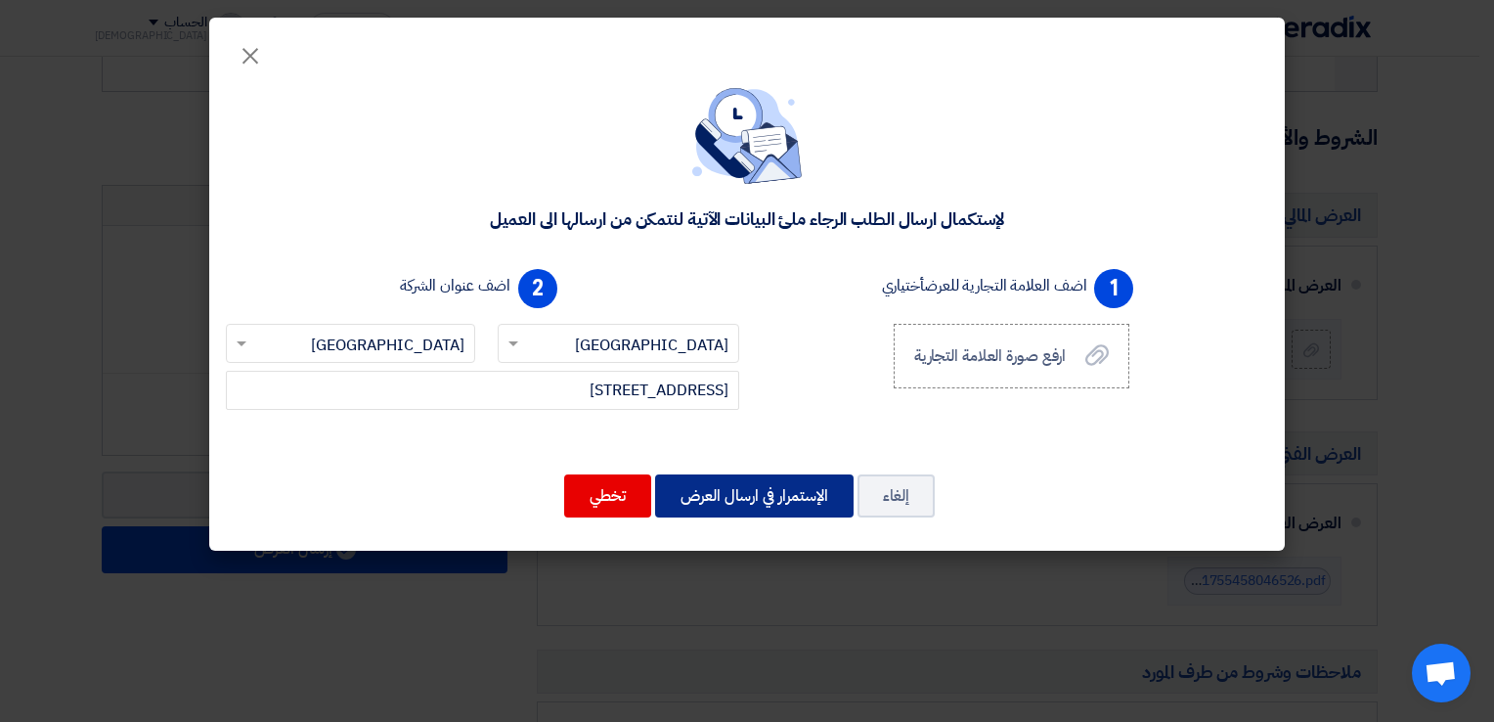
click at [782, 496] on button "الإستمرار في ارسال العرض" at bounding box center [754, 495] width 198 height 43
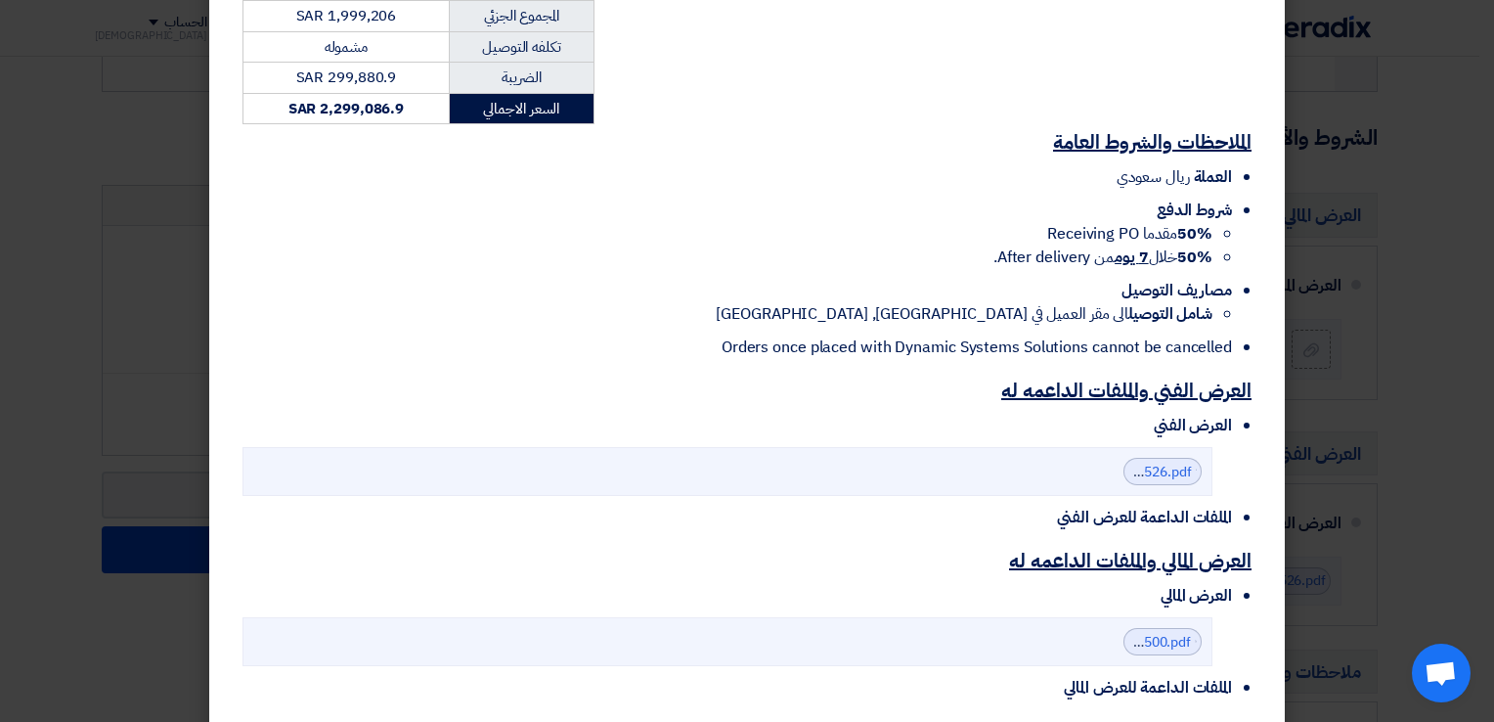
scroll to position [536, 0]
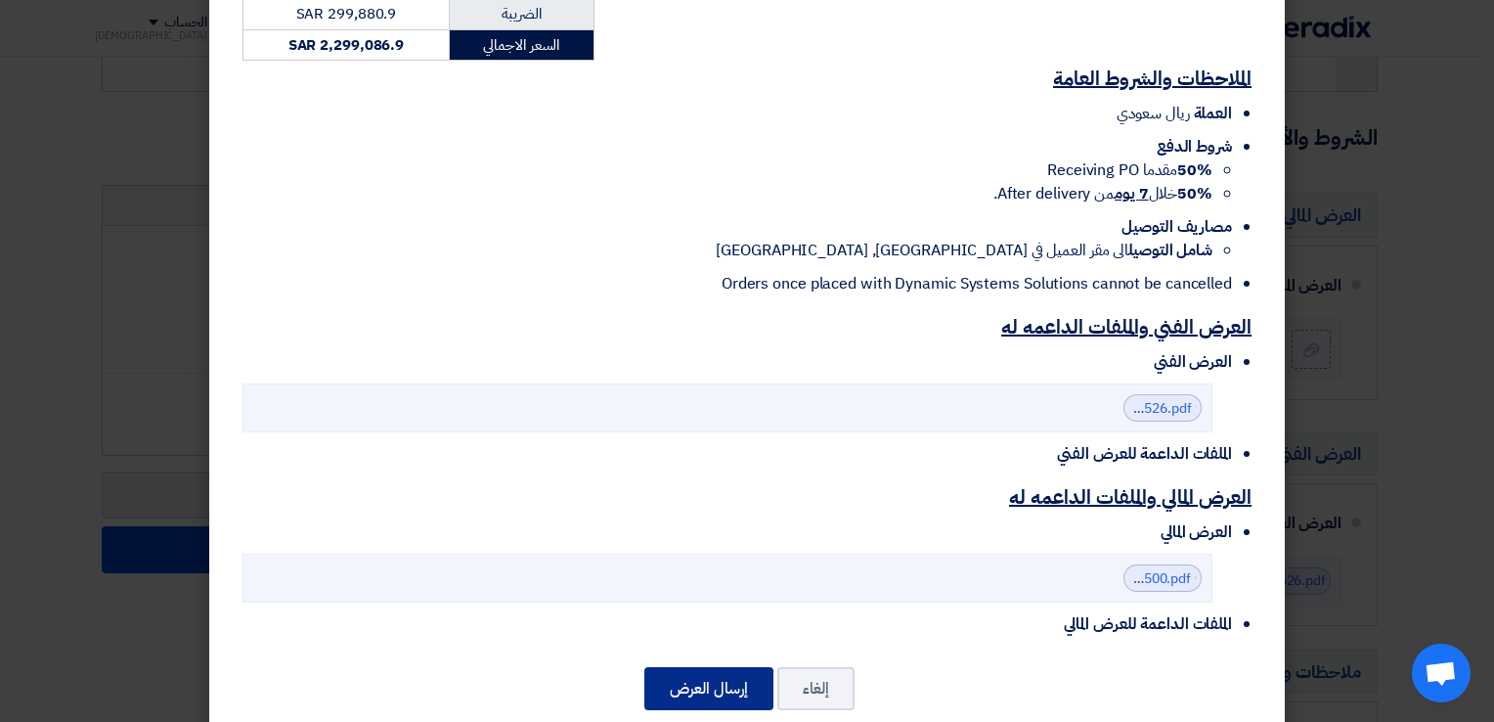
click at [697, 667] on button "إرسال العرض" at bounding box center [708, 688] width 129 height 43
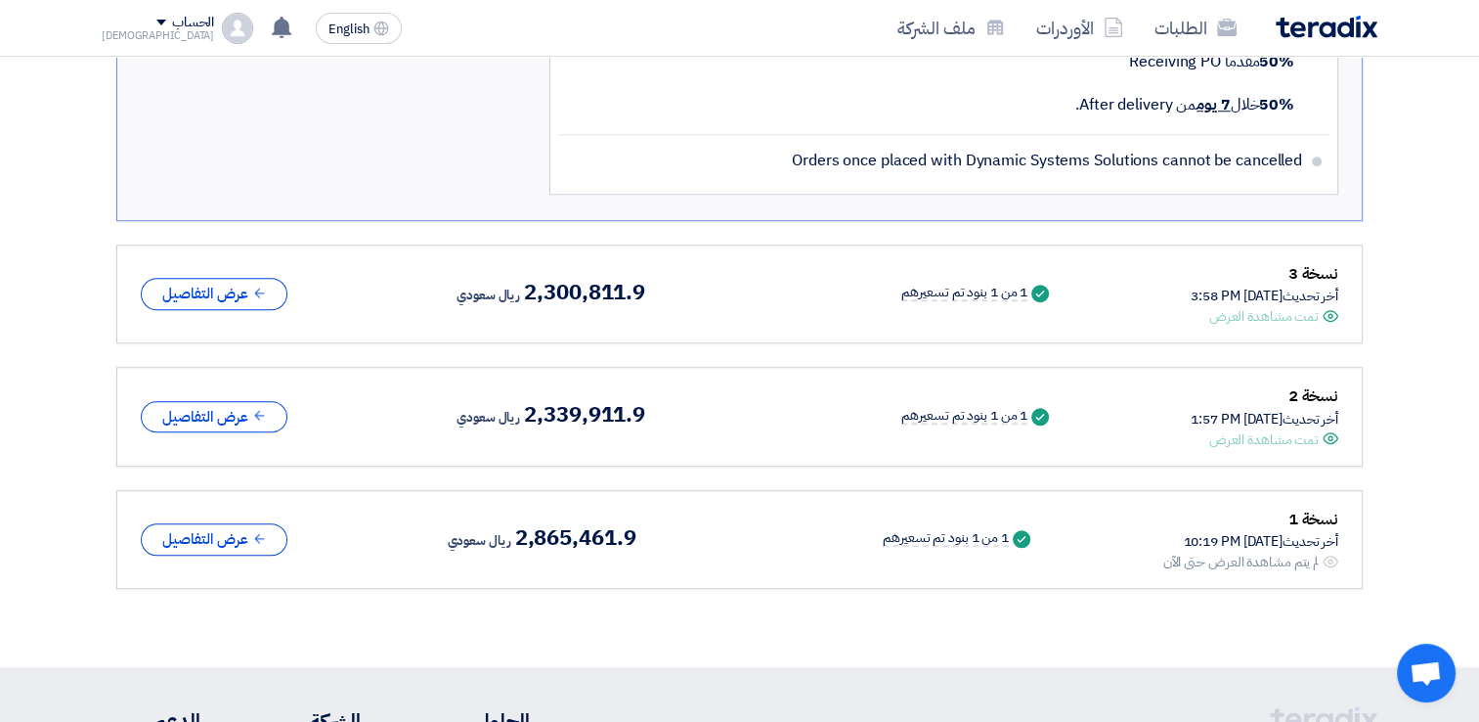
scroll to position [1662, 0]
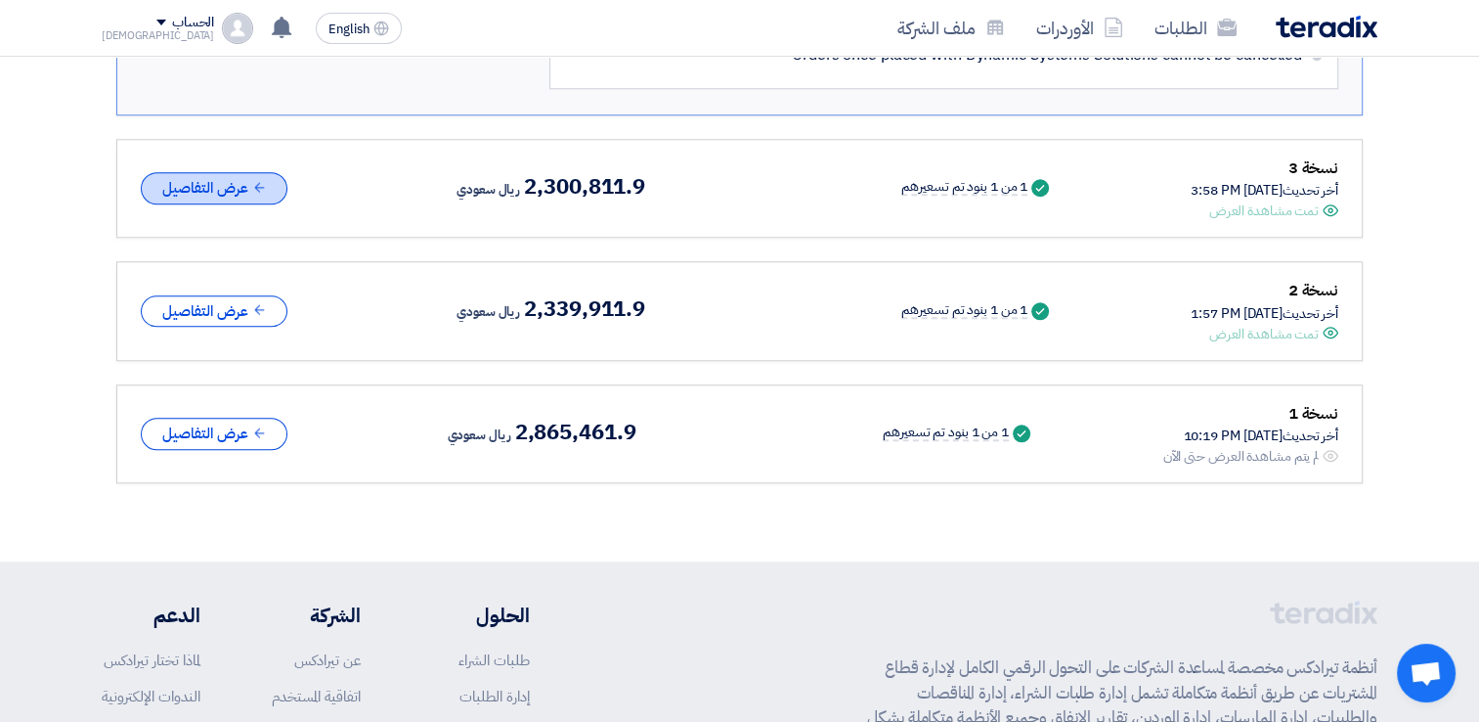
click at [231, 172] on button "عرض التفاصيل" at bounding box center [214, 188] width 147 height 32
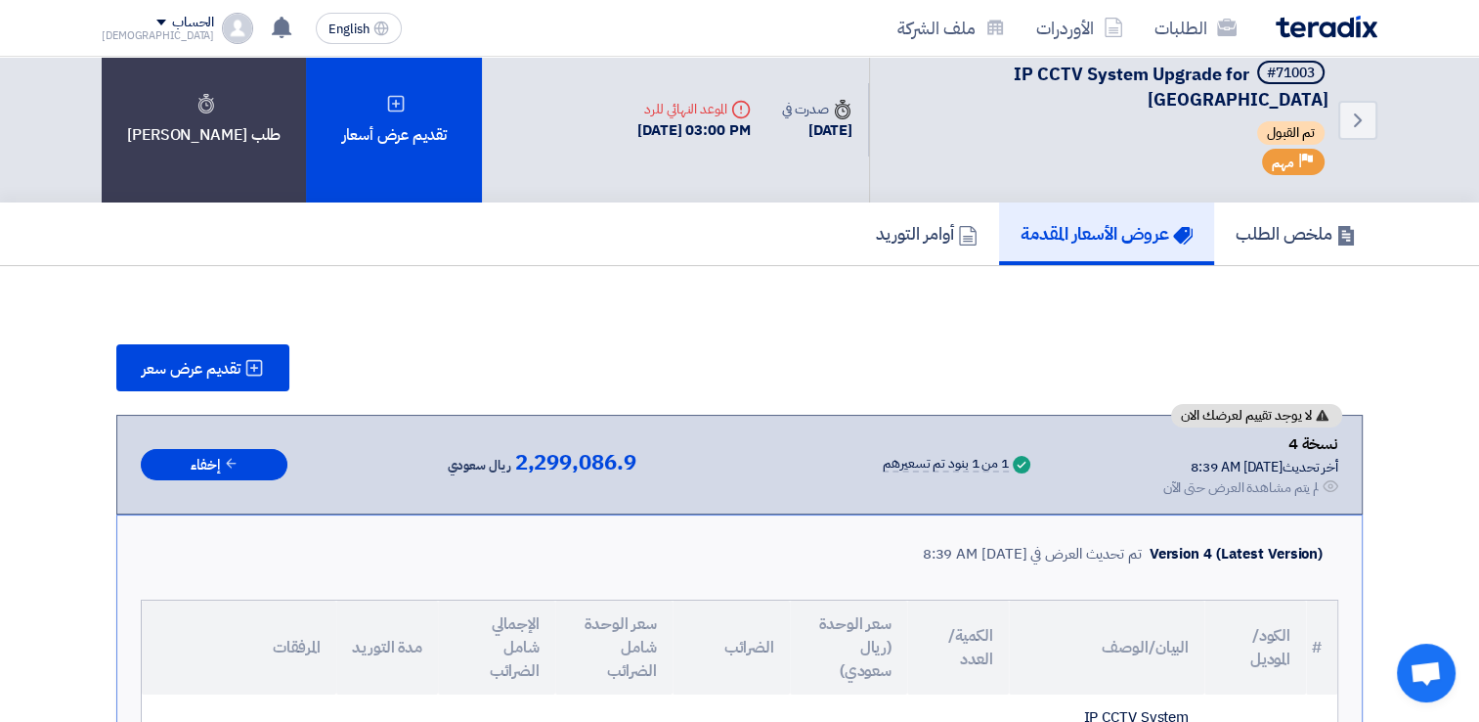
scroll to position [0, 0]
